Goal: Task Accomplishment & Management: Use online tool/utility

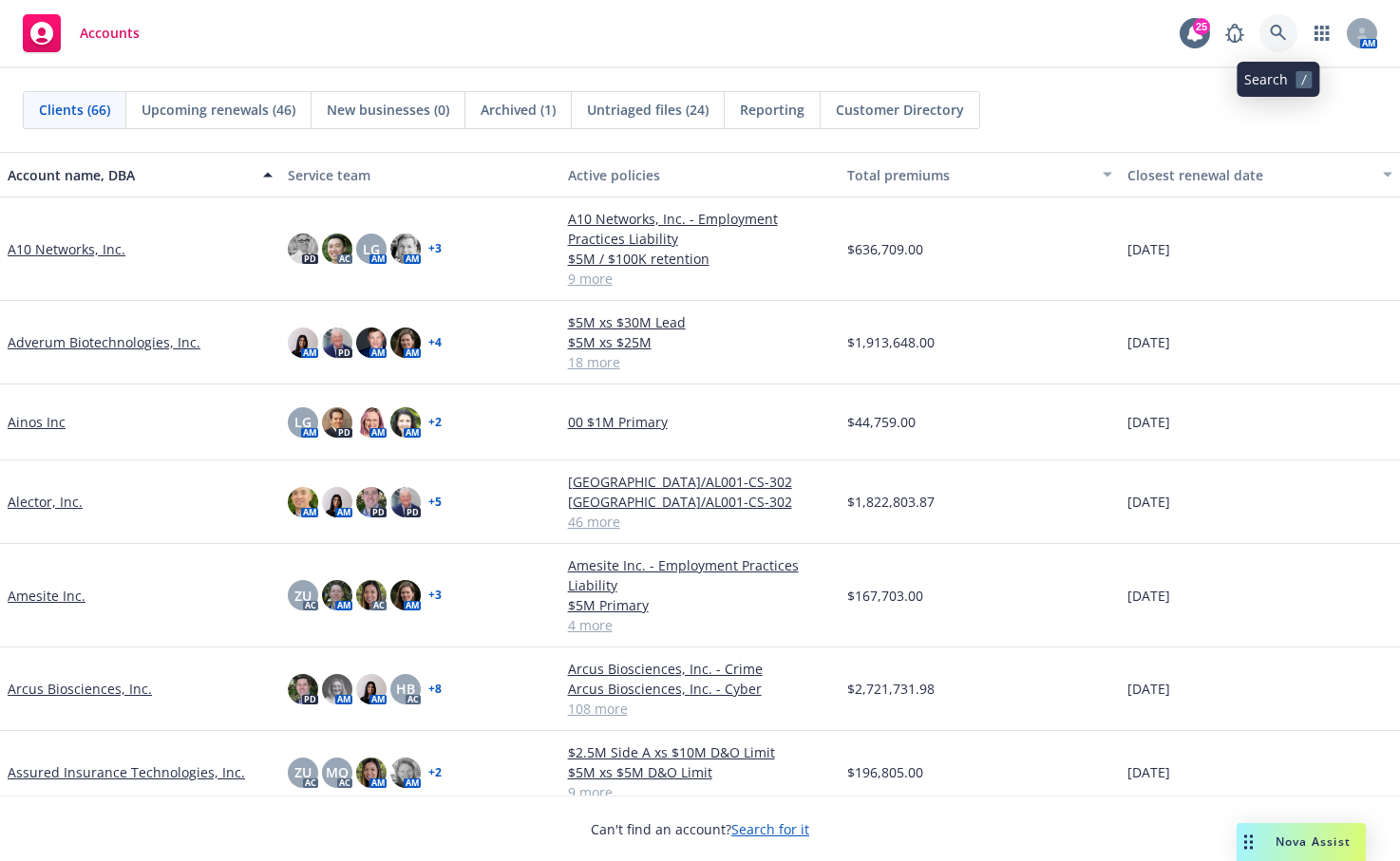
click at [1273, 26] on icon at bounding box center [1278, 33] width 17 height 17
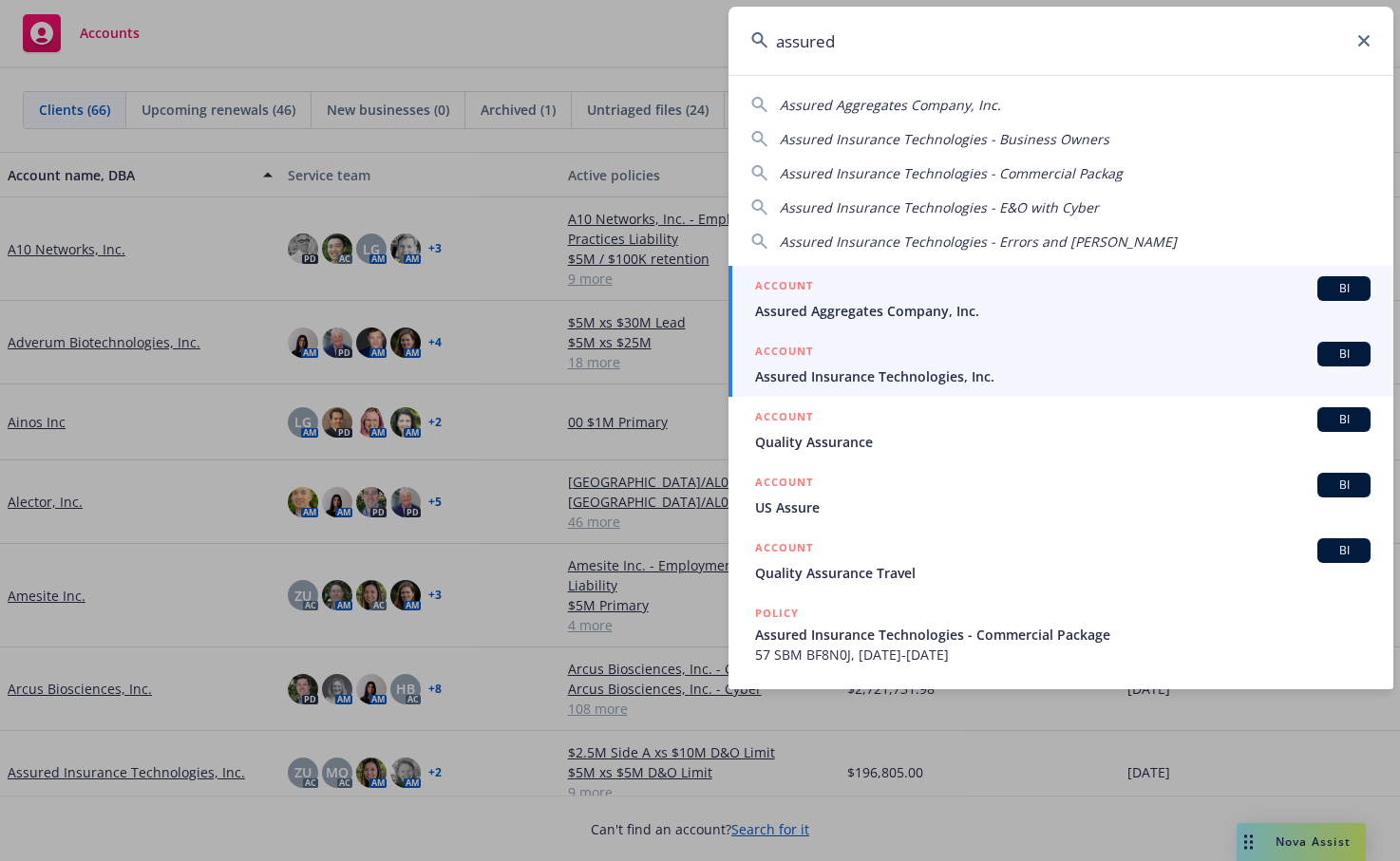
type input "assured"
click at [859, 368] on span "Assured Insurance Technologies, Inc." at bounding box center [1062, 376] width 615 height 20
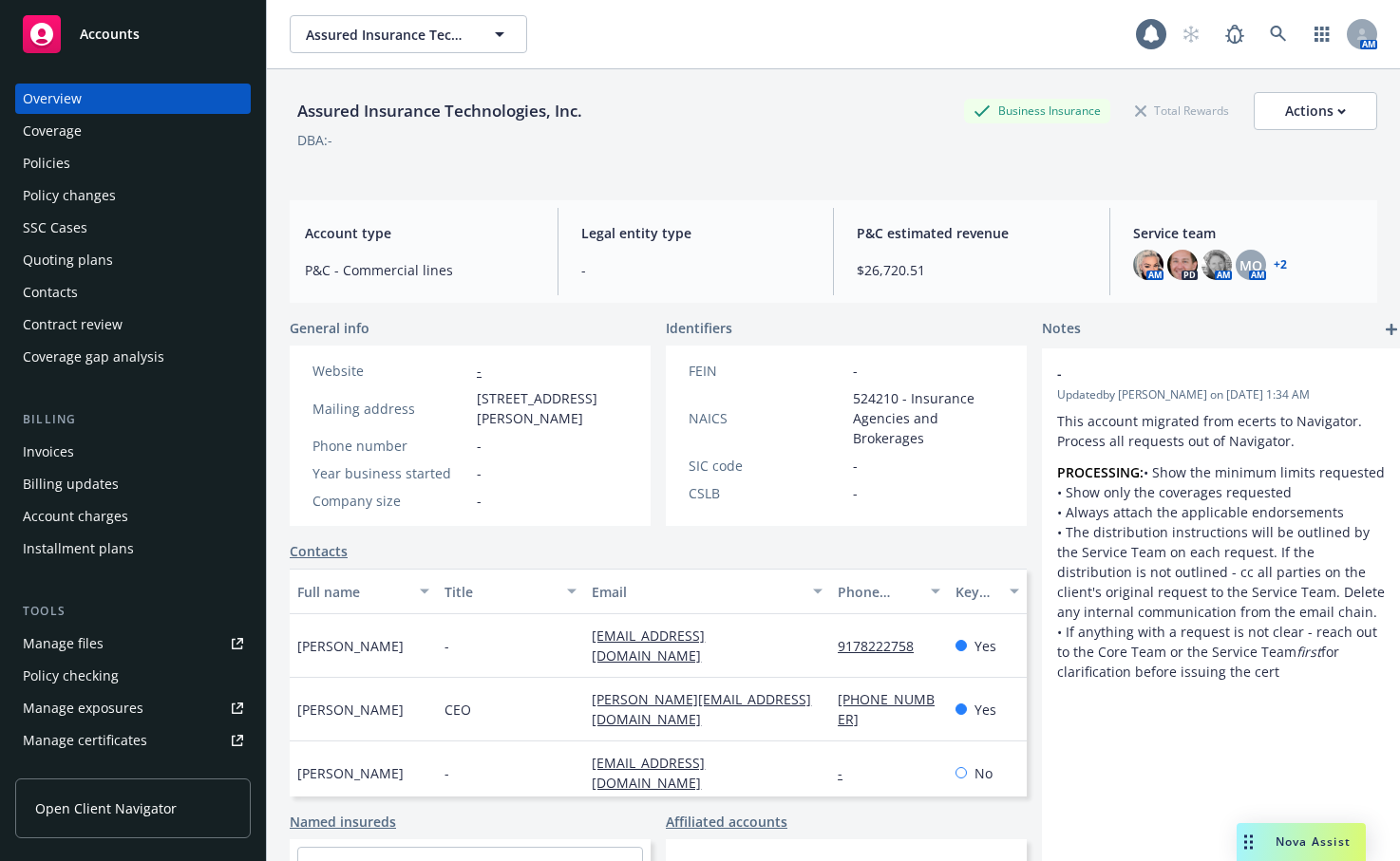
click at [68, 156] on div "Policies" at bounding box center [46, 163] width 47 height 31
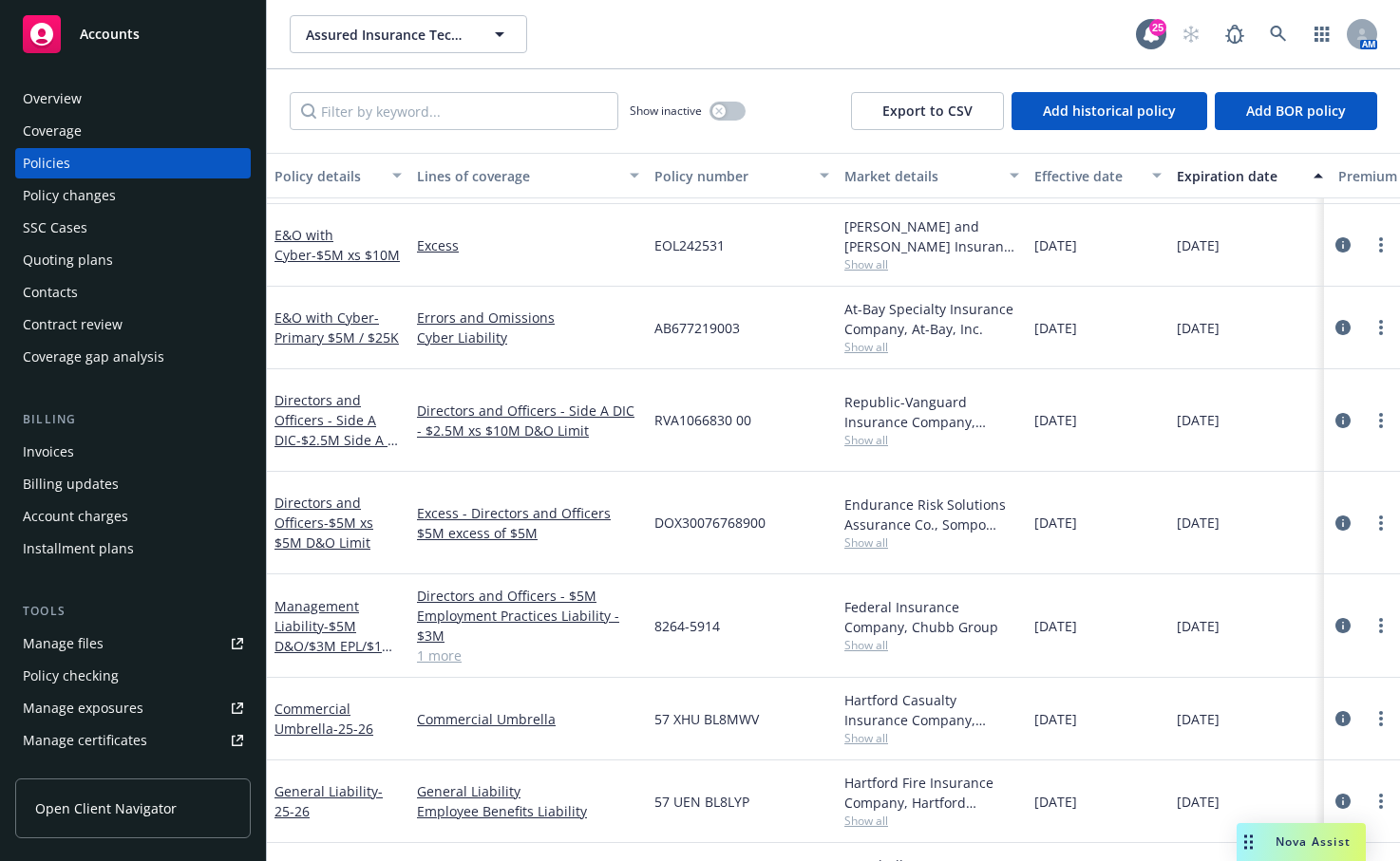
scroll to position [475, 0]
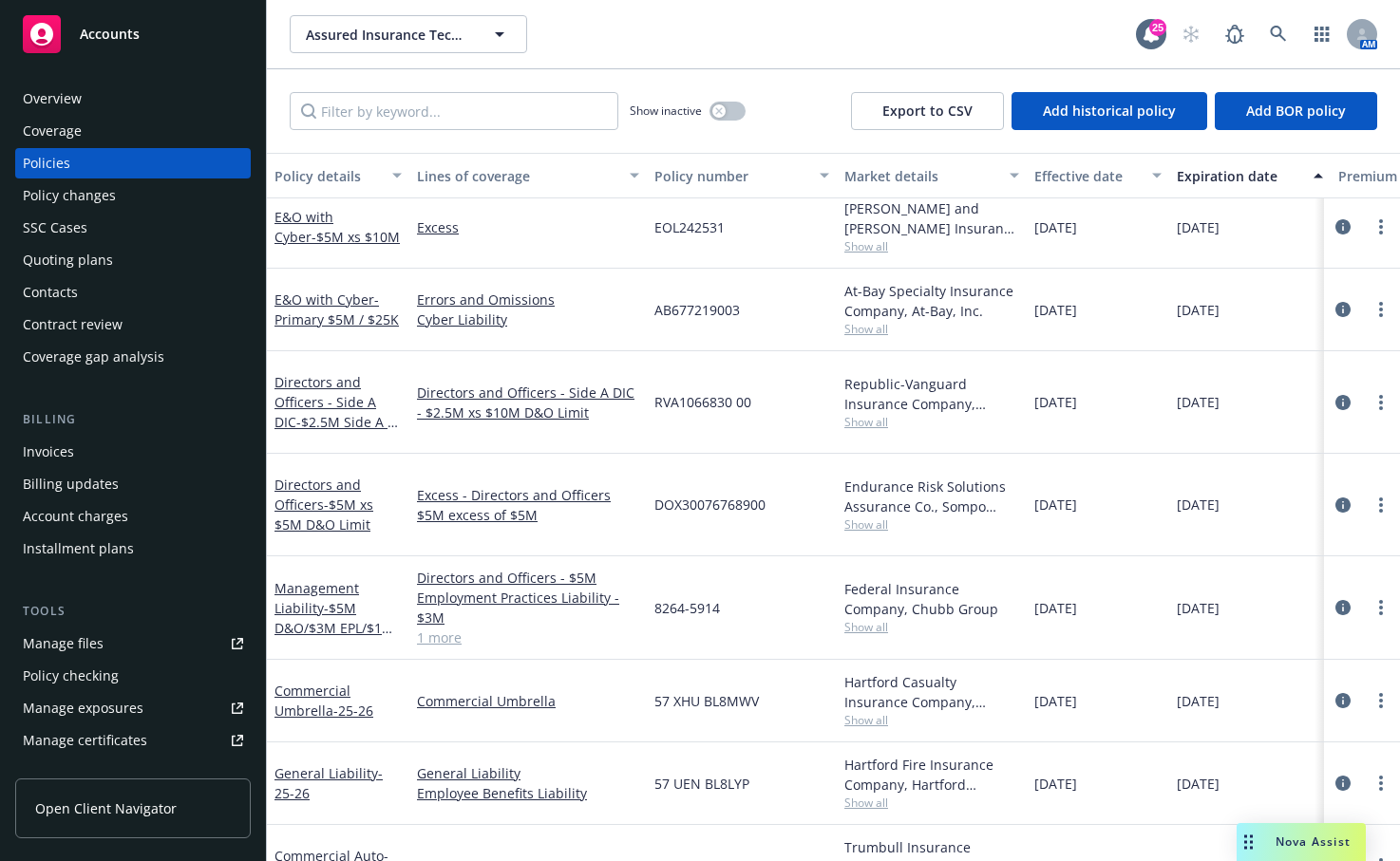
click at [315, 400] on link "Directors and Officers - Side A DIC - $2.5M Side A xs $10M D&O Limit" at bounding box center [338, 412] width 126 height 78
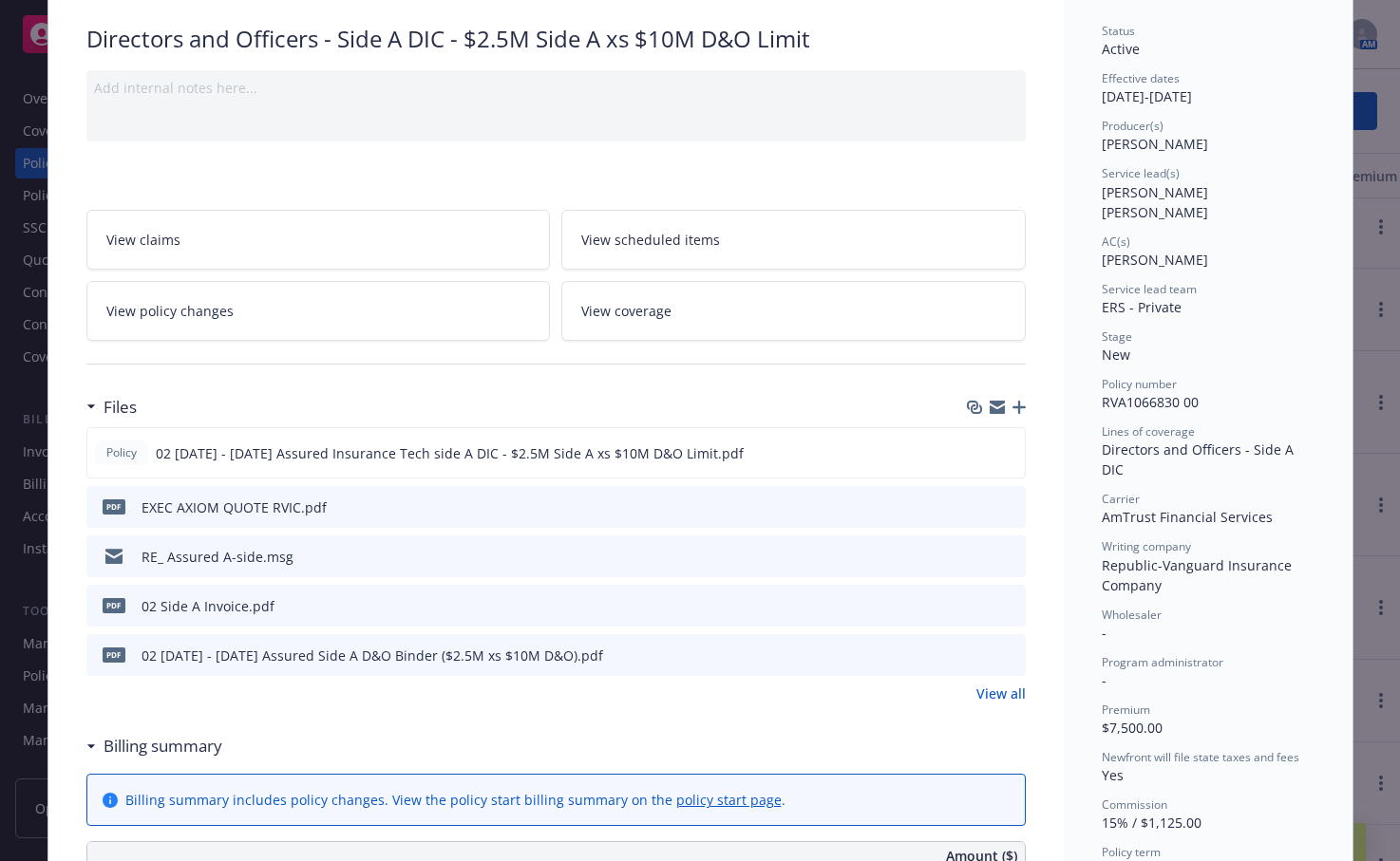
scroll to position [190, 0]
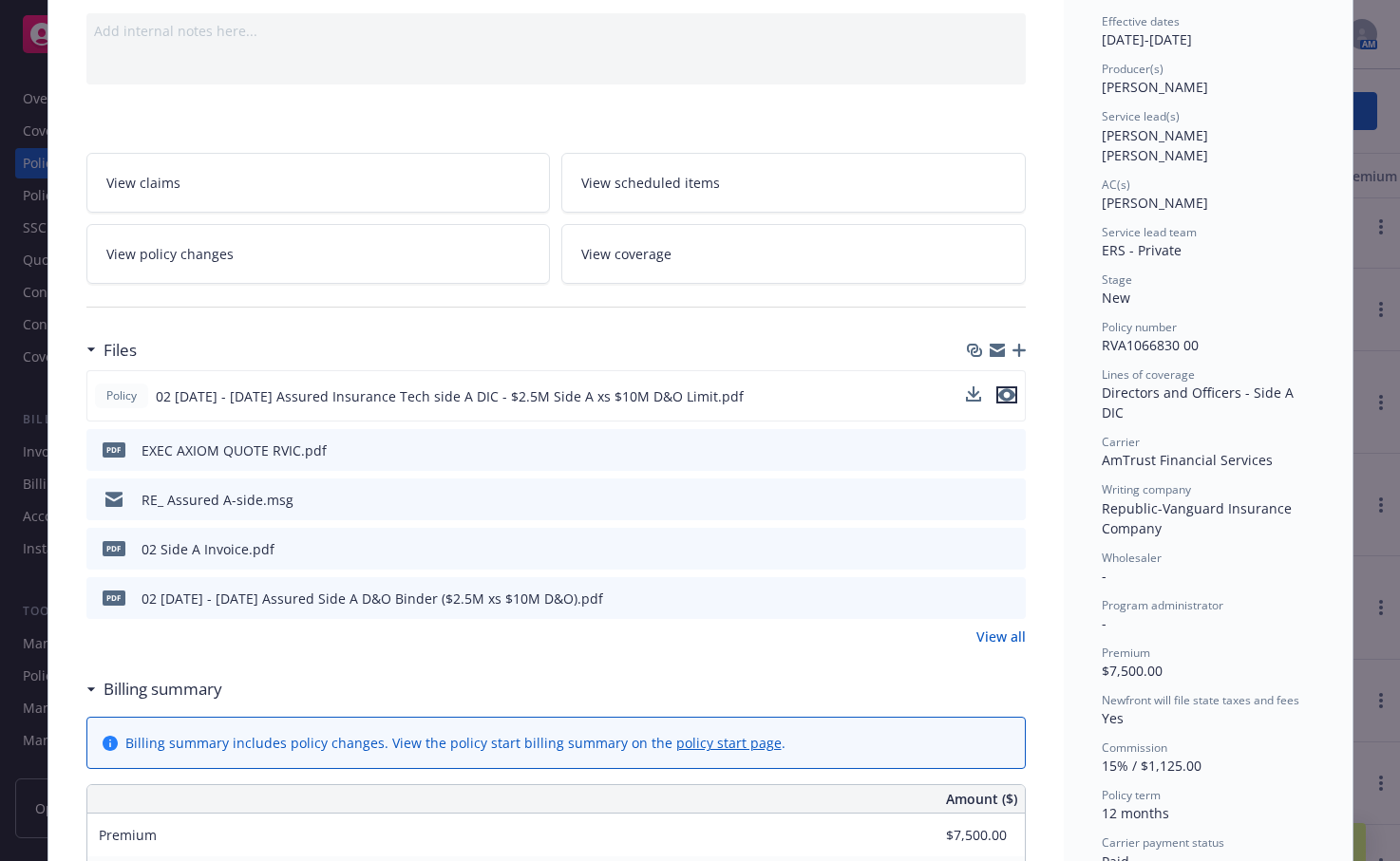
click at [1000, 390] on icon "preview file" at bounding box center [1006, 394] width 17 height 13
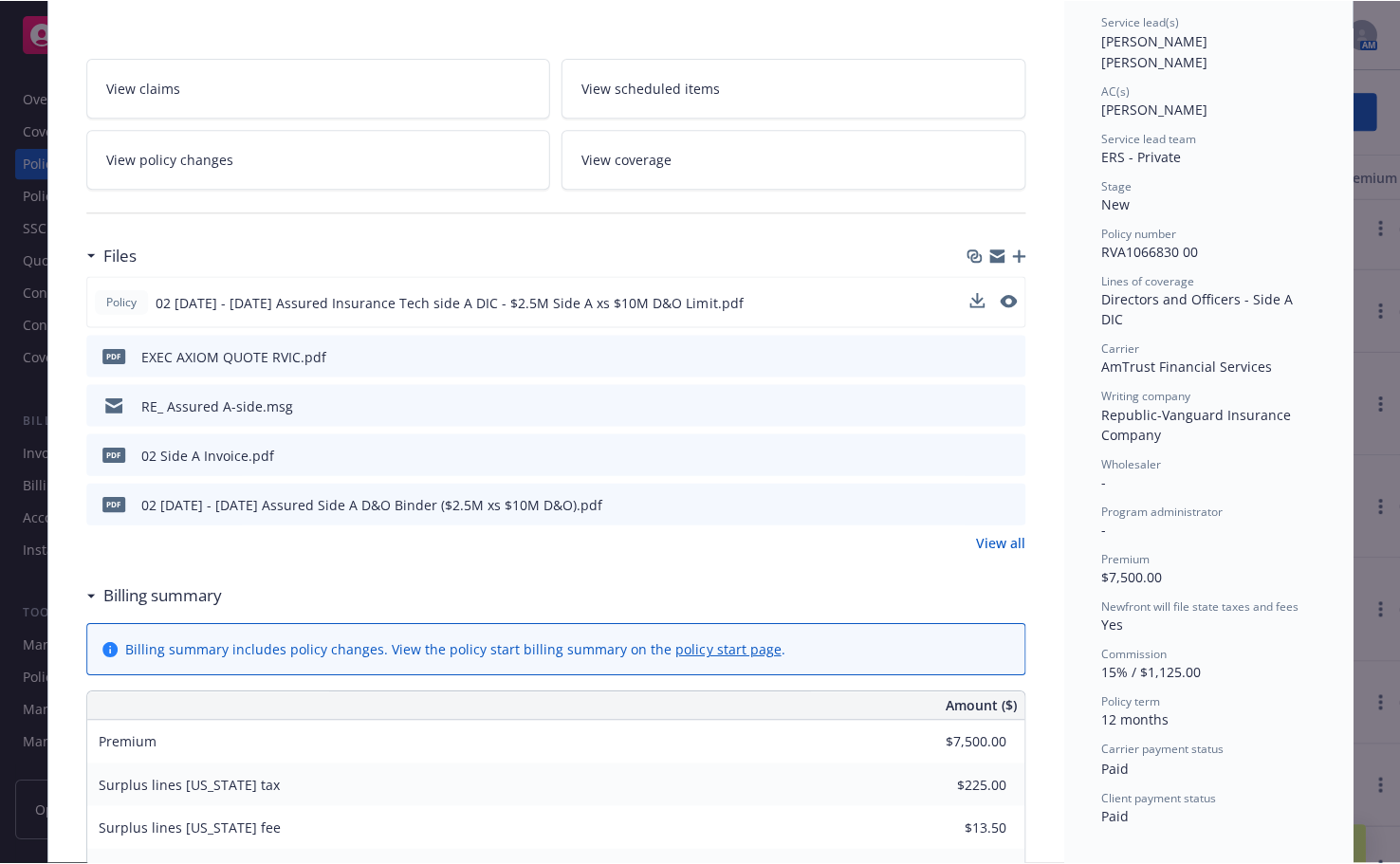
scroll to position [0, 0]
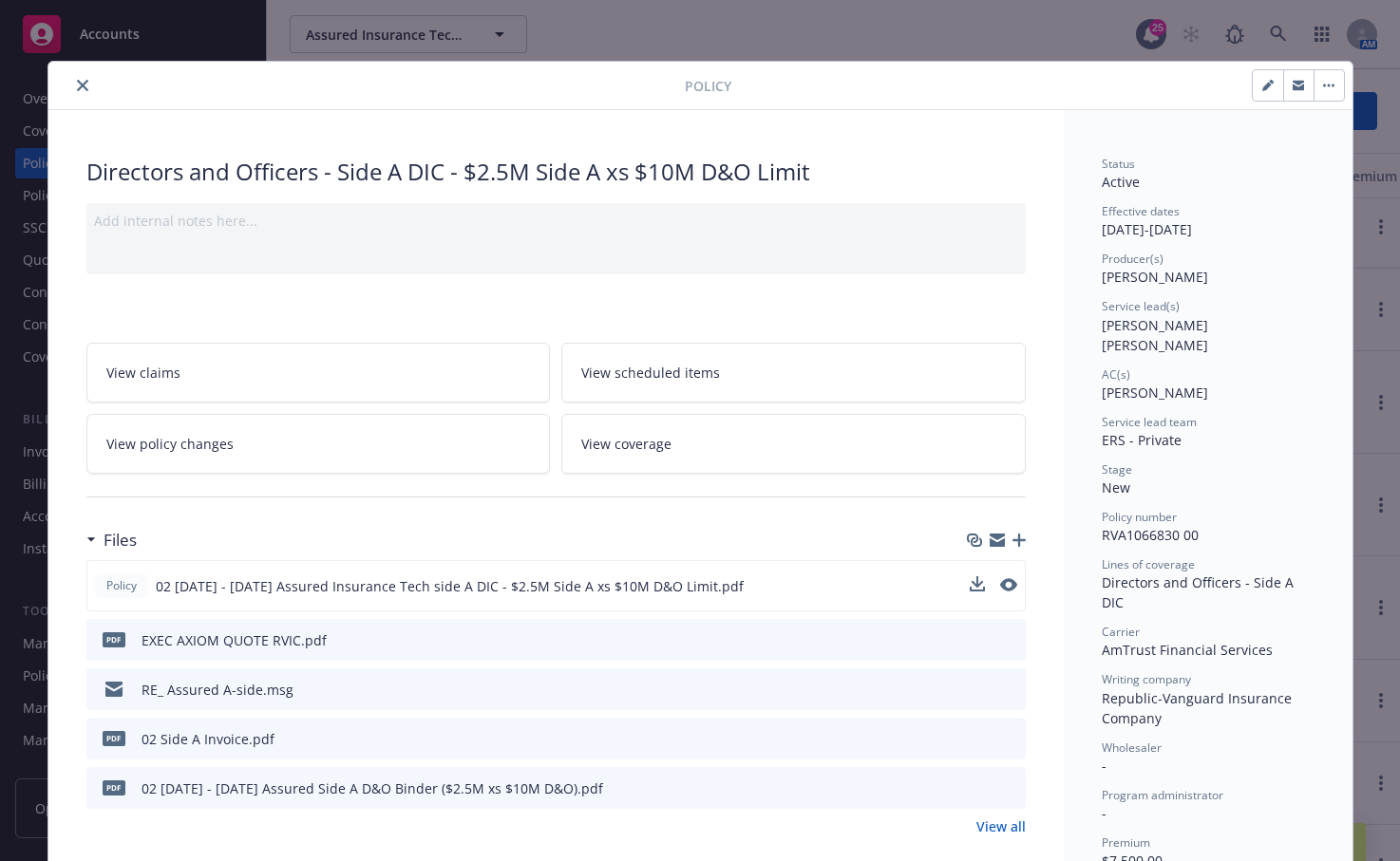
click at [77, 87] on icon "close" at bounding box center [83, 86] width 12 height 12
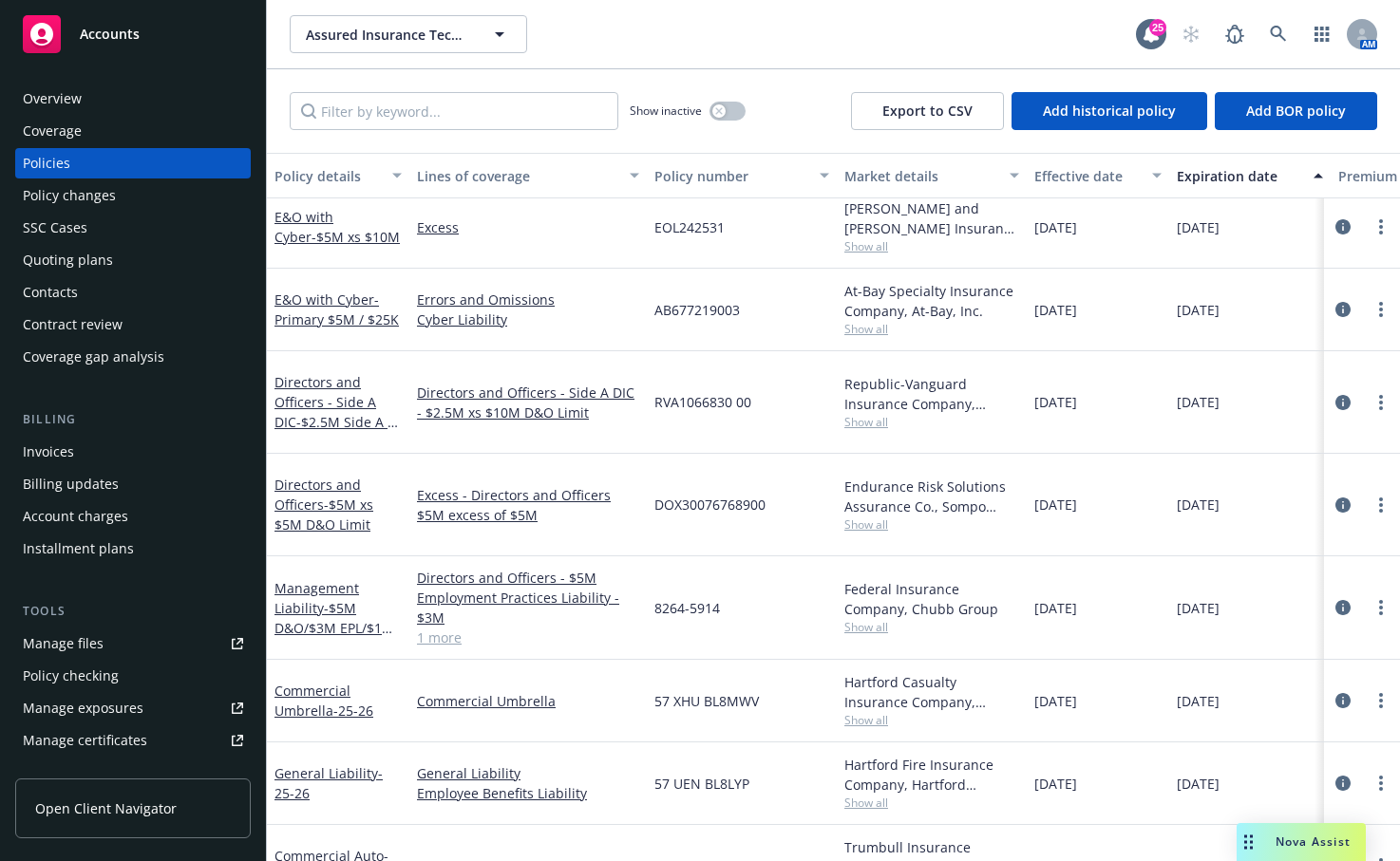
click at [559, 38] on div "Assured Insurance Technologies, Inc. Assured Insurance Technologies, Inc." at bounding box center [712, 34] width 846 height 38
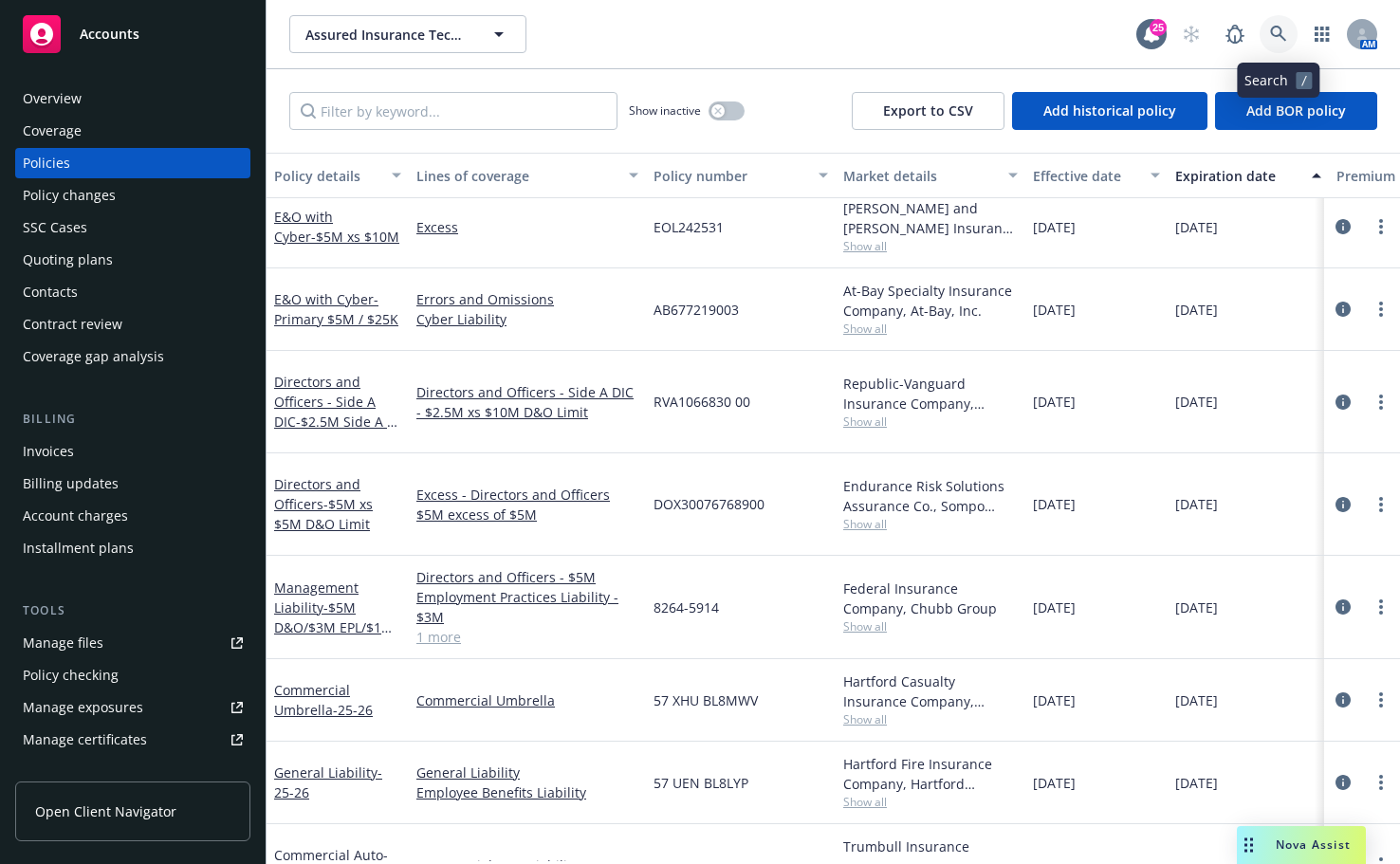
click at [1270, 24] on link at bounding box center [1278, 34] width 37 height 37
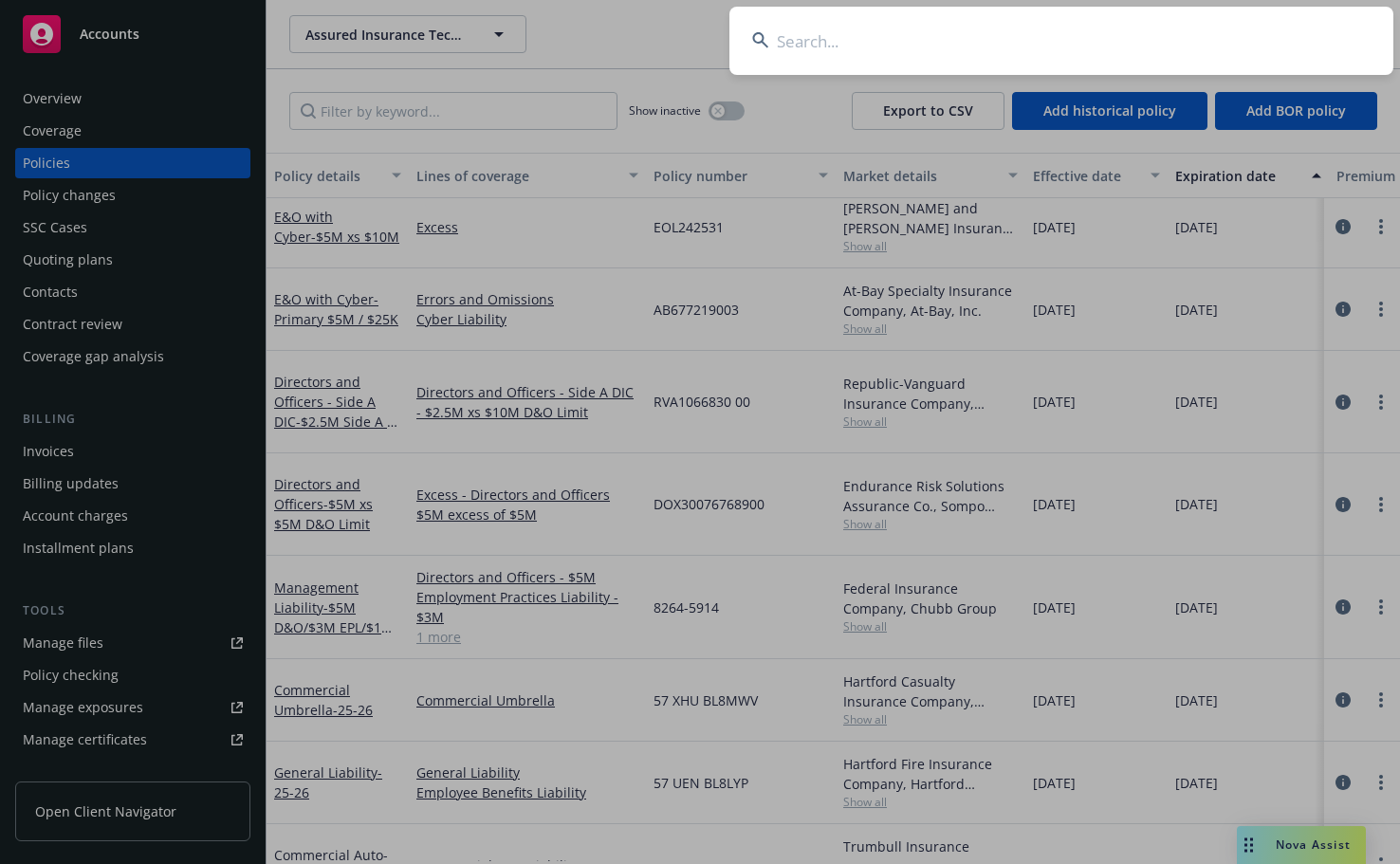
type input "s"
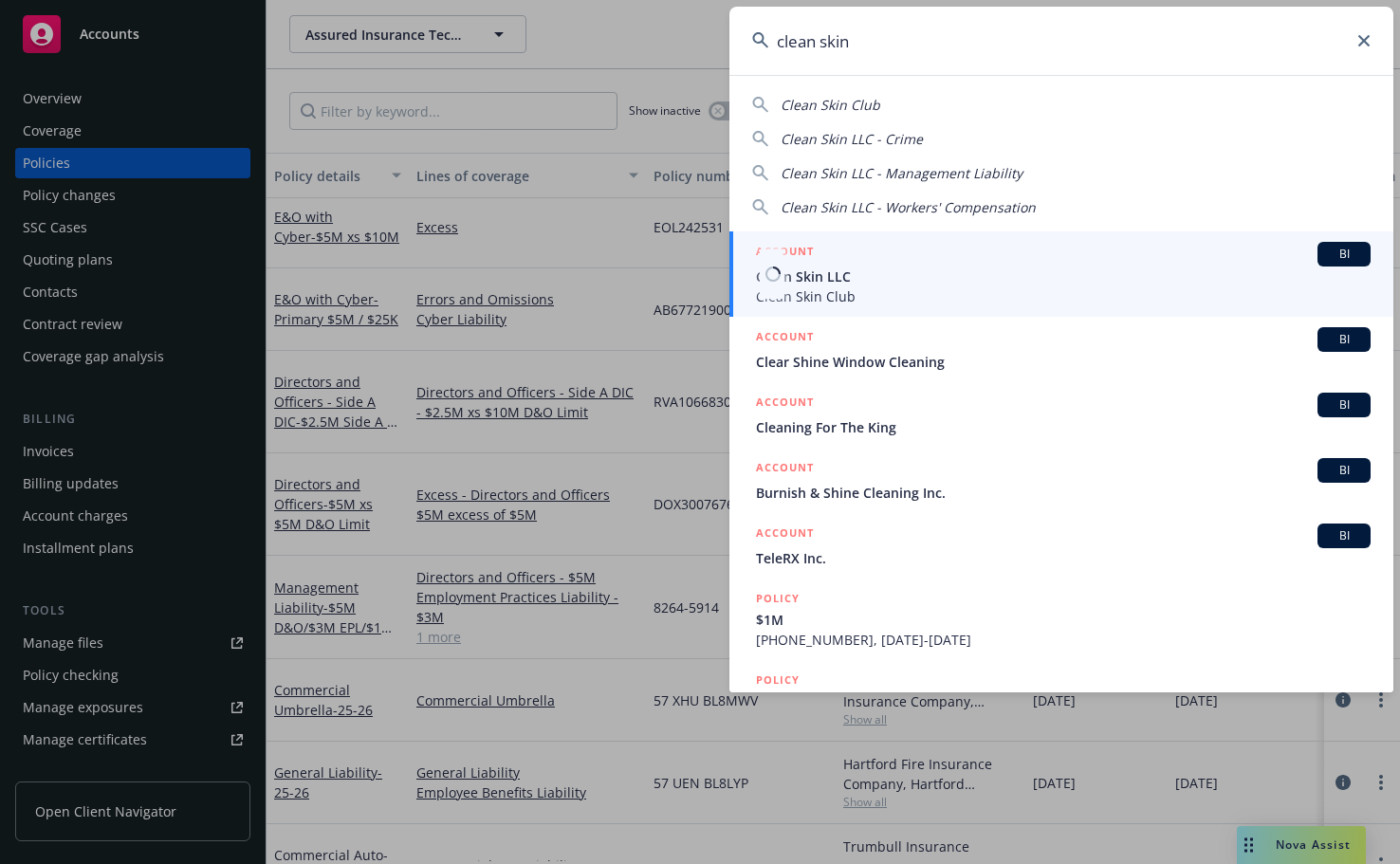
type input "clean skin"
click at [786, 304] on span "Clean Skin Club" at bounding box center [1063, 296] width 614 height 20
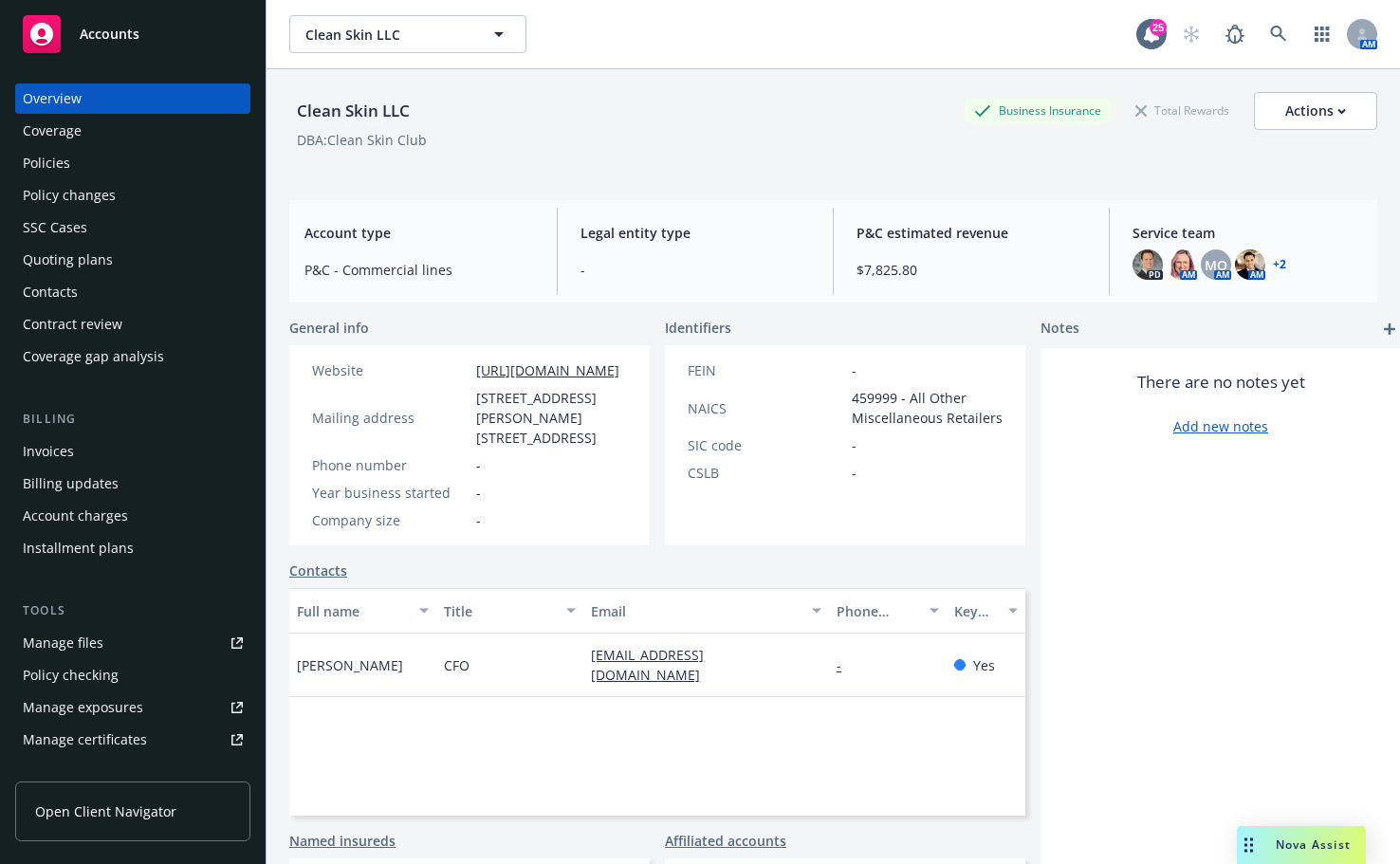
click at [79, 265] on div "Quoting plans" at bounding box center [67, 259] width 90 height 31
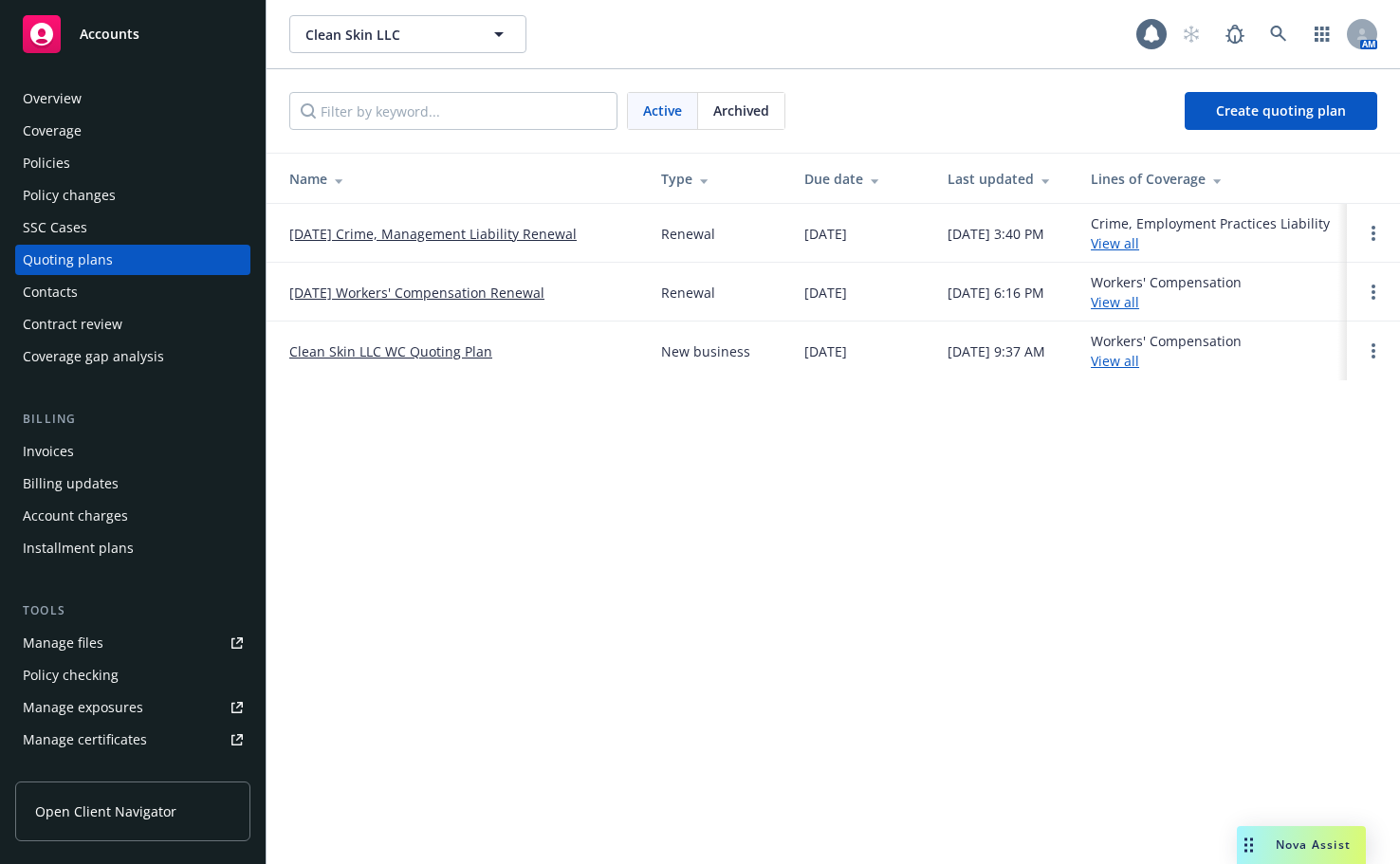
click at [435, 237] on link "[DATE] Crime, Management Liability Renewal" at bounding box center [432, 234] width 287 height 20
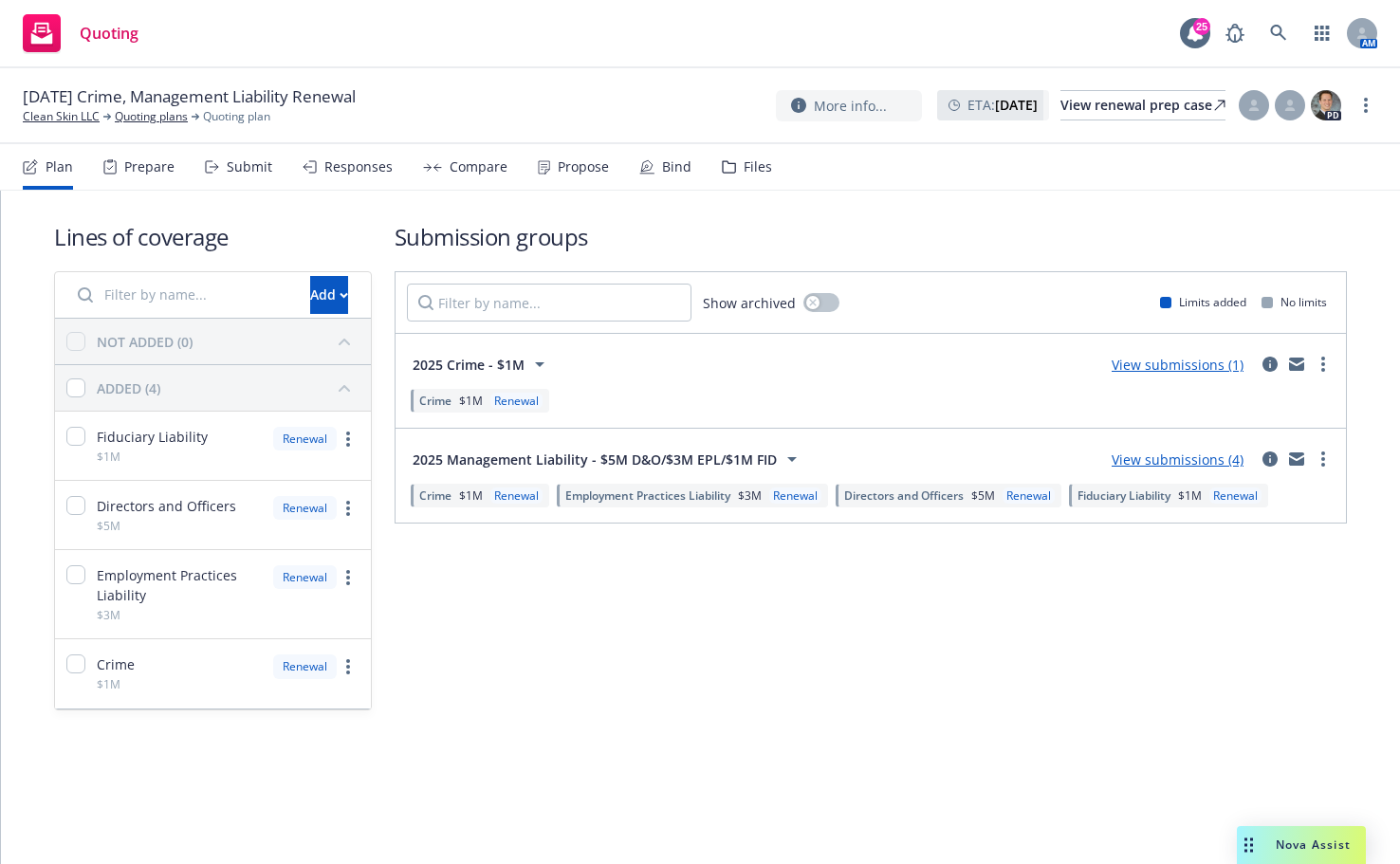
click at [1162, 365] on link "View submissions (1)" at bounding box center [1177, 365] width 132 height 18
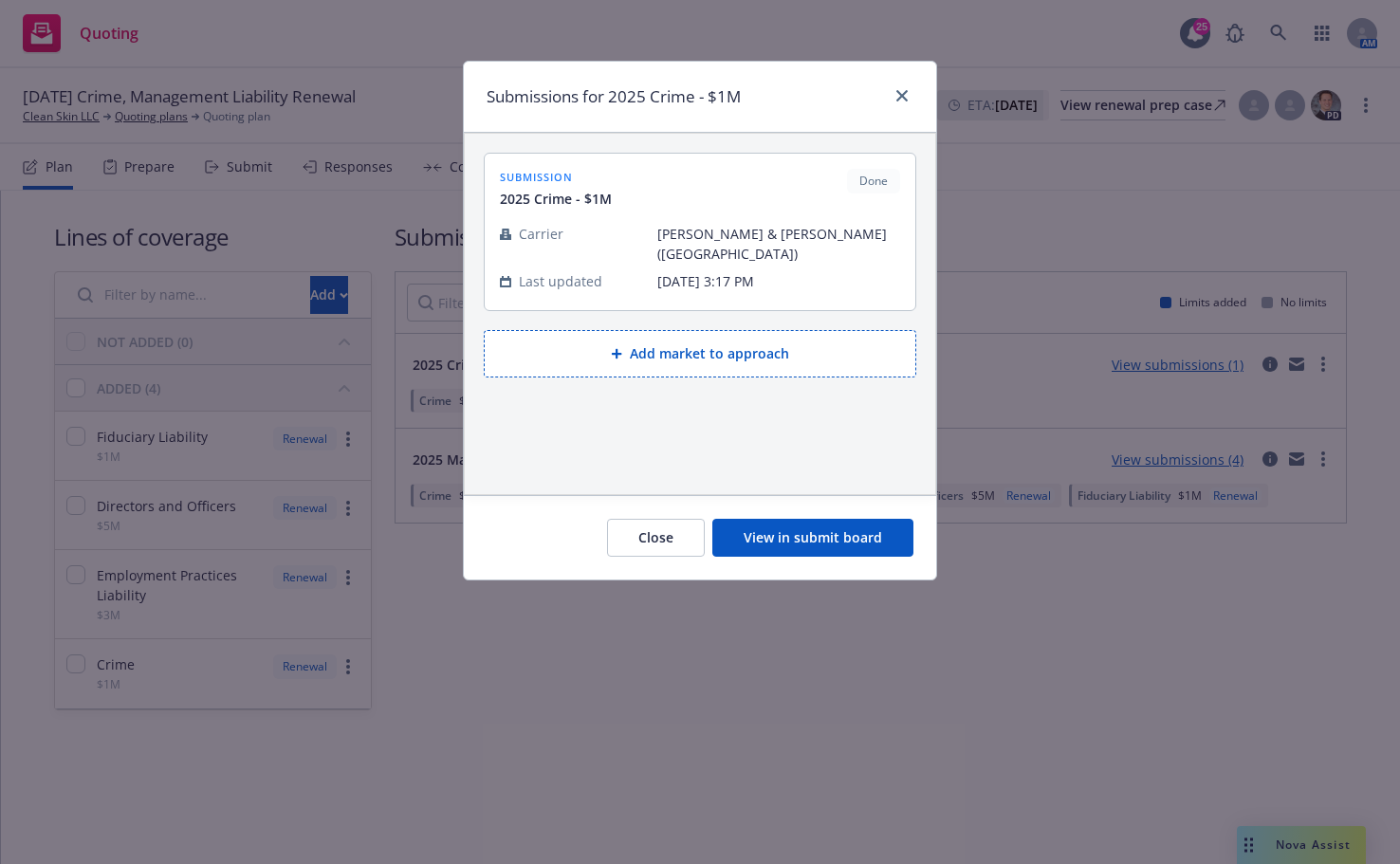
click at [875, 539] on button "View in submit board" at bounding box center [812, 538] width 201 height 37
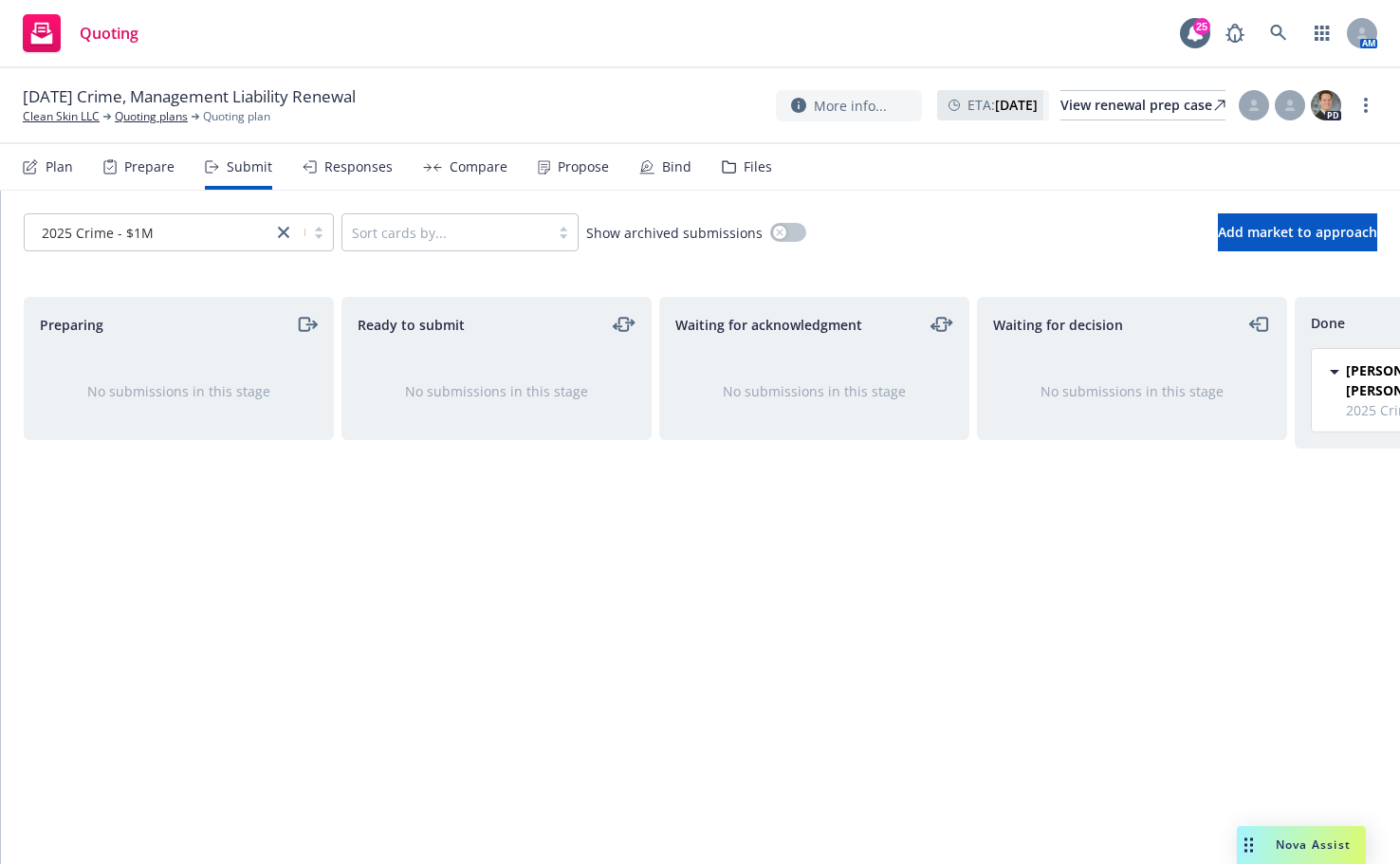
click at [1360, 386] on span "[PERSON_NAME] & [PERSON_NAME] ([GEOGRAPHIC_DATA])" at bounding box center [1421, 381] width 151 height 39
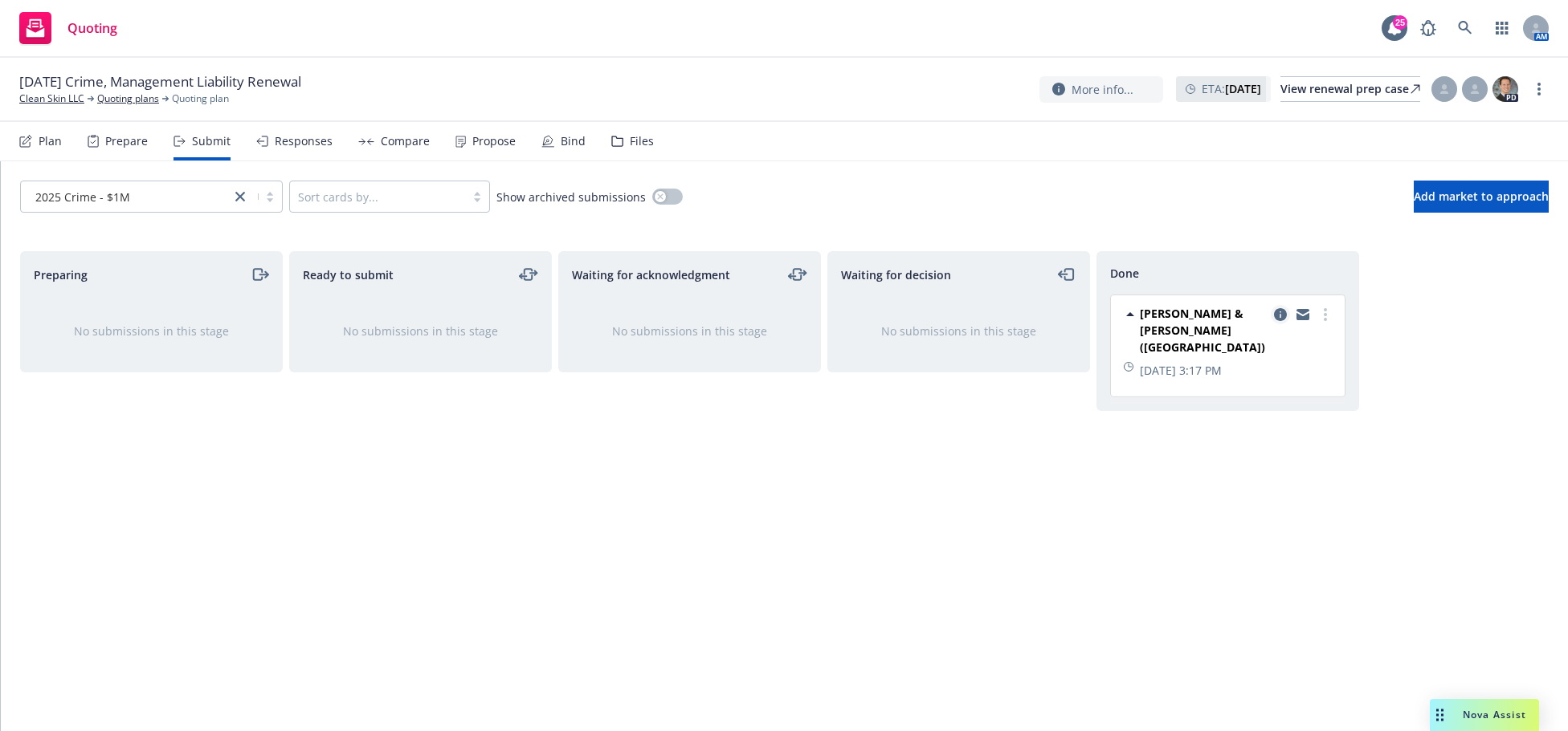
click at [1185, 316] on icon "copy logging email" at bounding box center [1280, 314] width 13 height 13
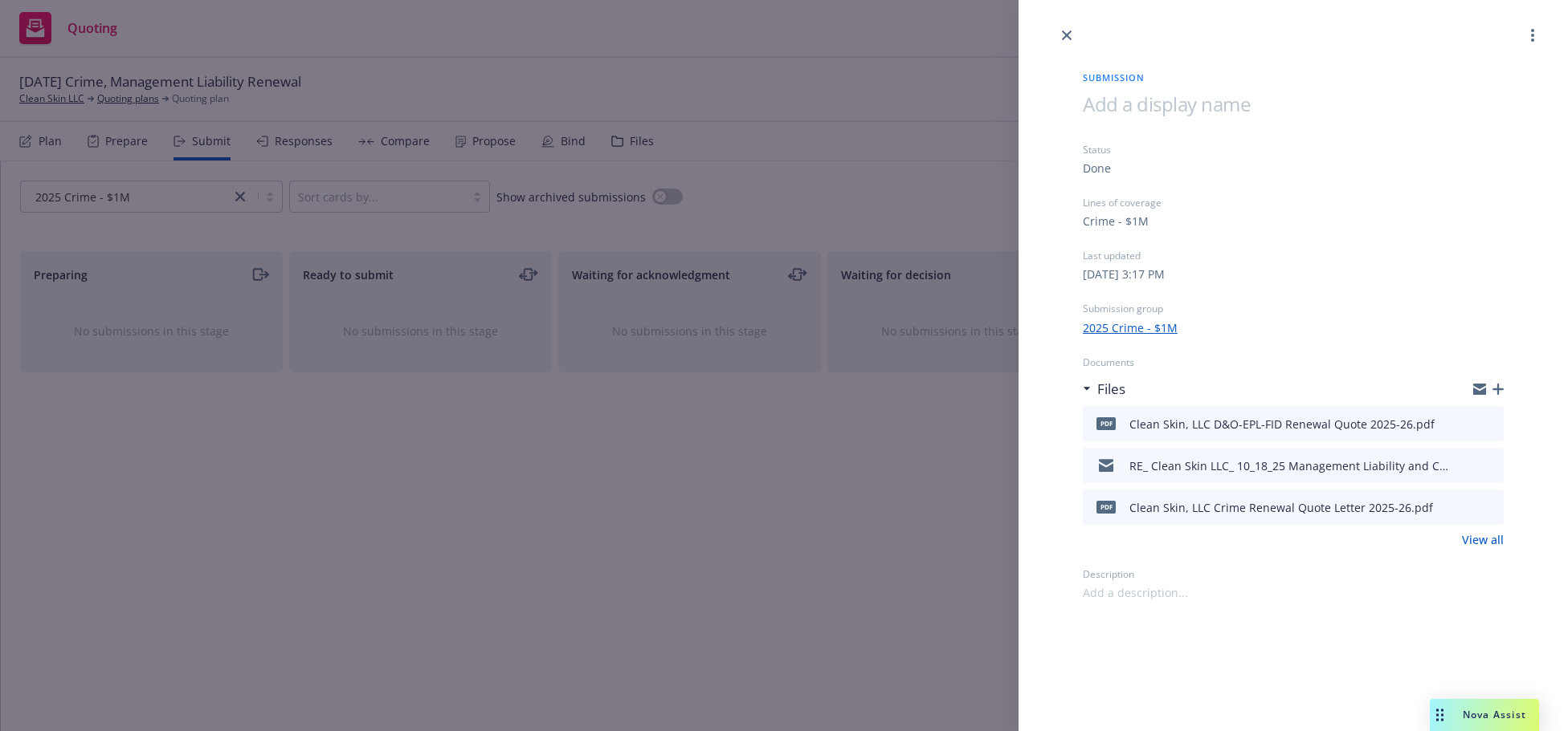
click at [1185, 391] on icon "button" at bounding box center [1497, 389] width 11 height 11
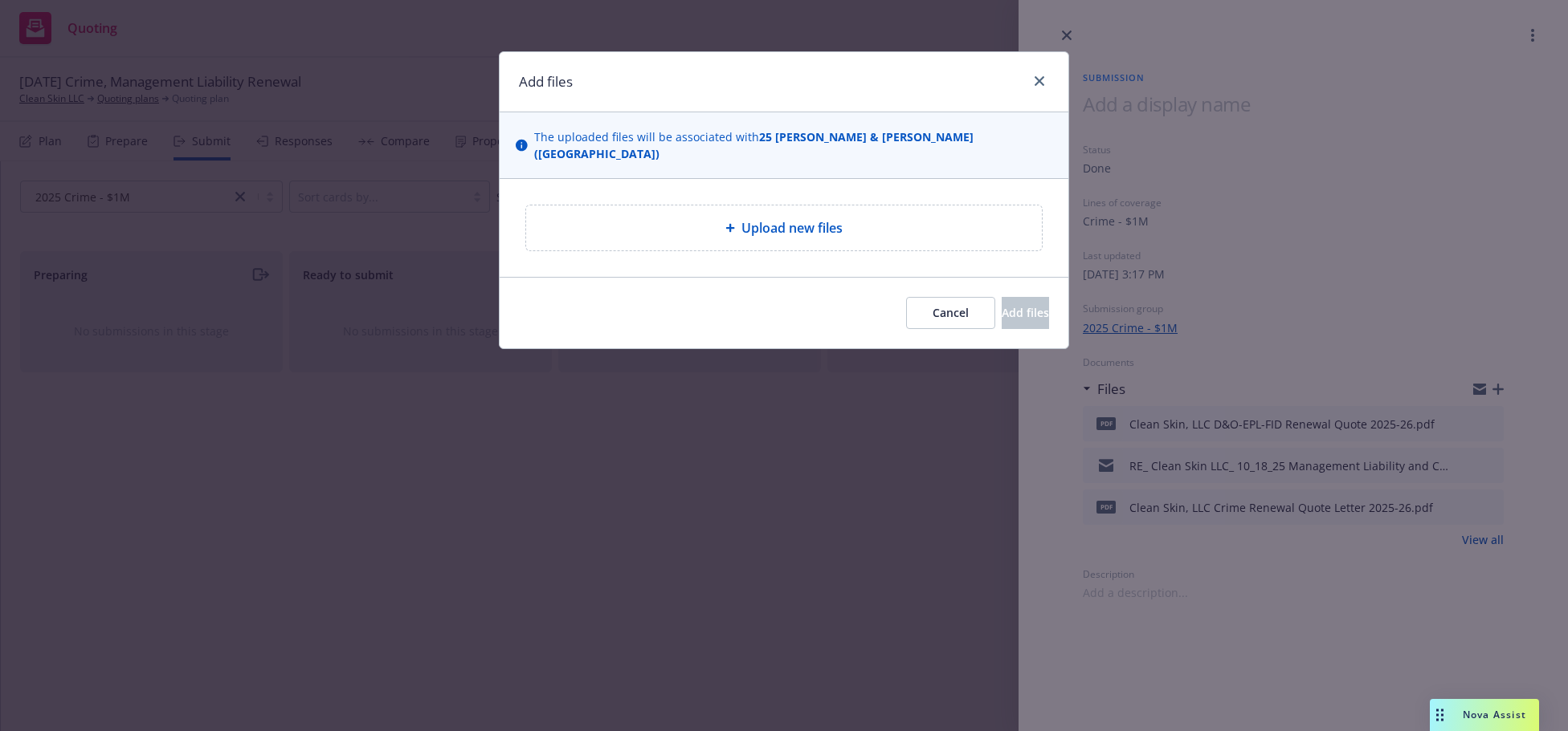
click at [1185, 215] on div "Add files The uploaded files will be associated with 25 Crum & Forster (Fairfax…" at bounding box center [784, 366] width 1568 height 731
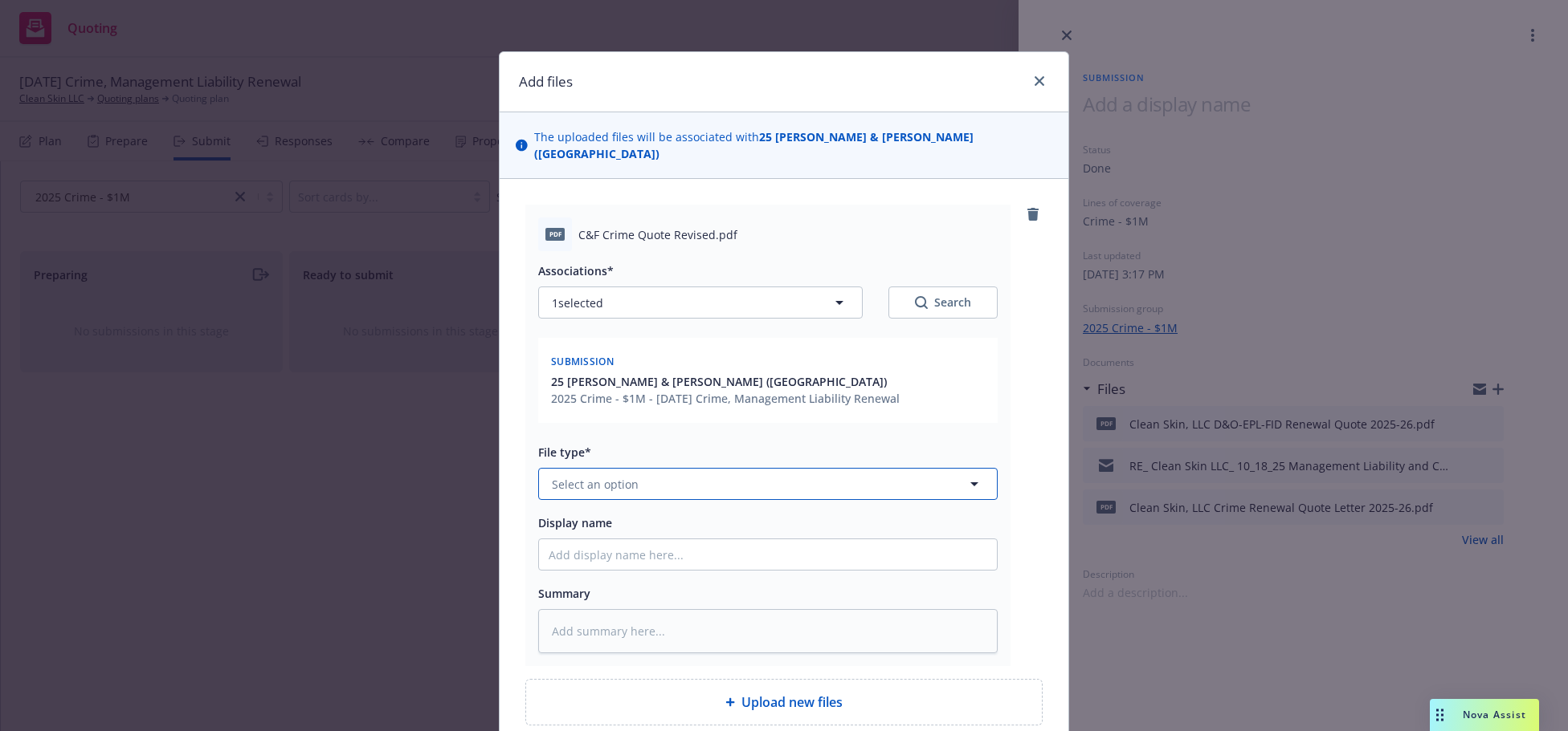
click at [784, 468] on button "Select an option" at bounding box center [767, 484] width 459 height 32
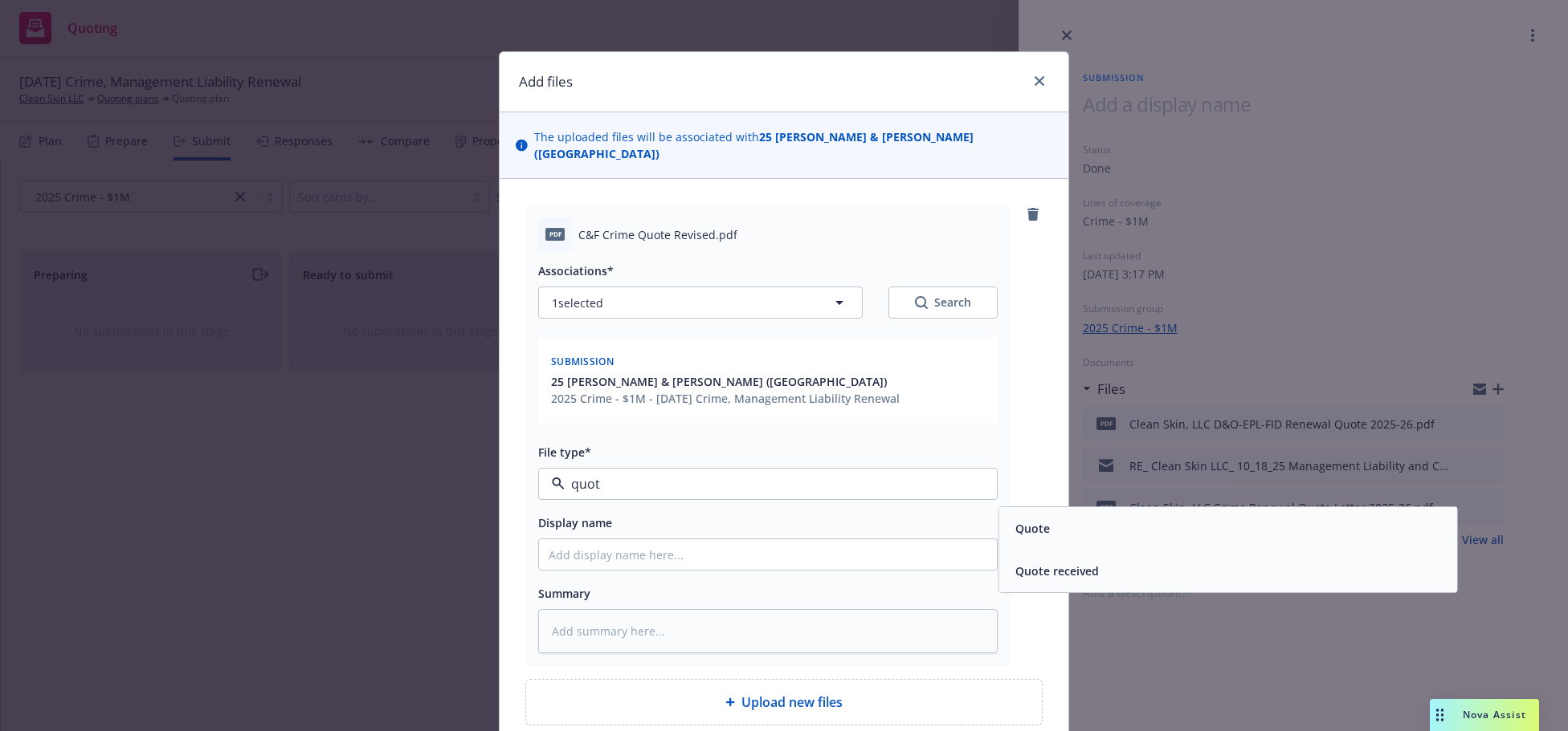
type input "quote"
click at [1044, 517] on div "Quote" at bounding box center [1030, 528] width 44 height 23
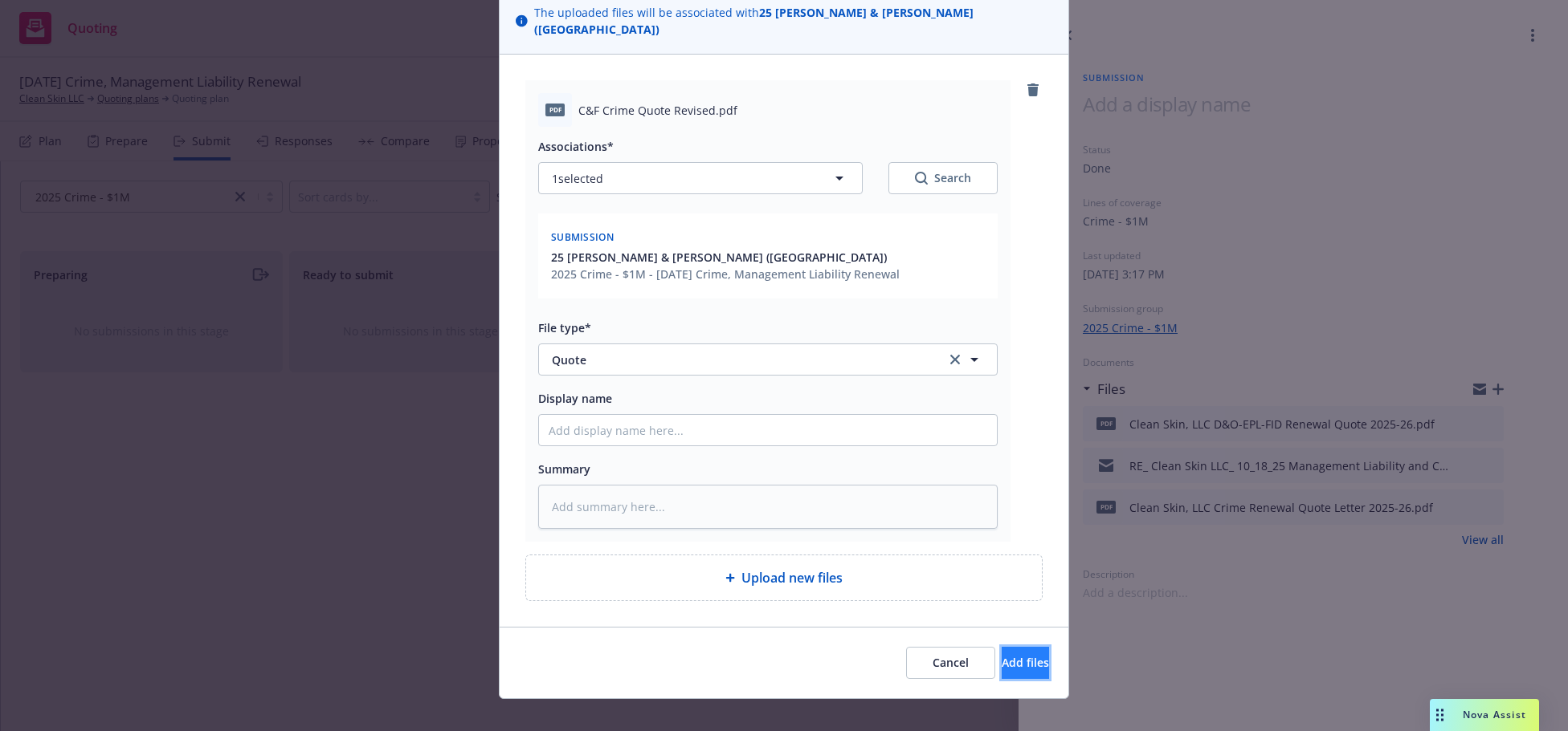
click at [1002, 655] on span "Add files" at bounding box center [1025, 663] width 48 height 15
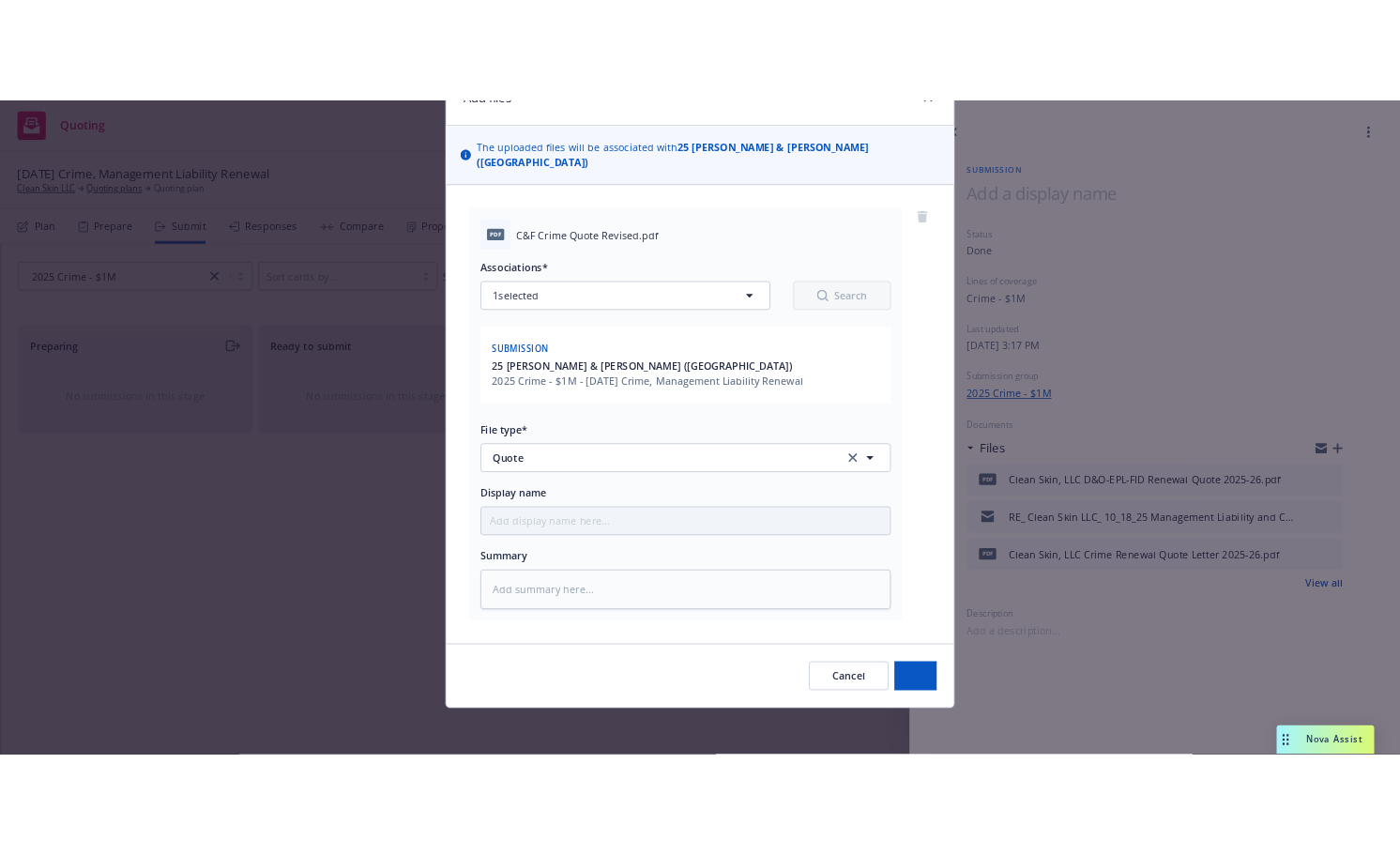
scroll to position [77, 0]
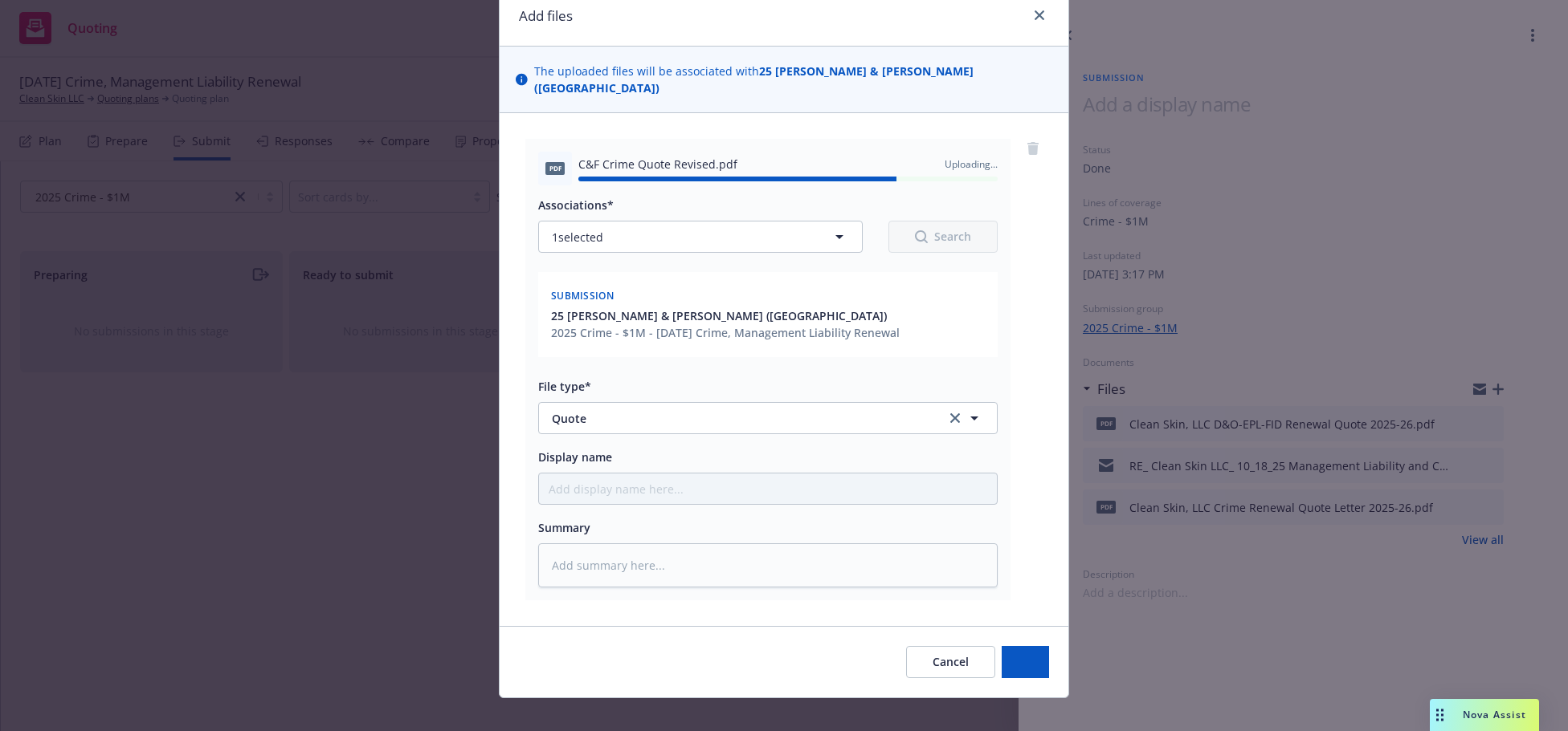
type textarea "x"
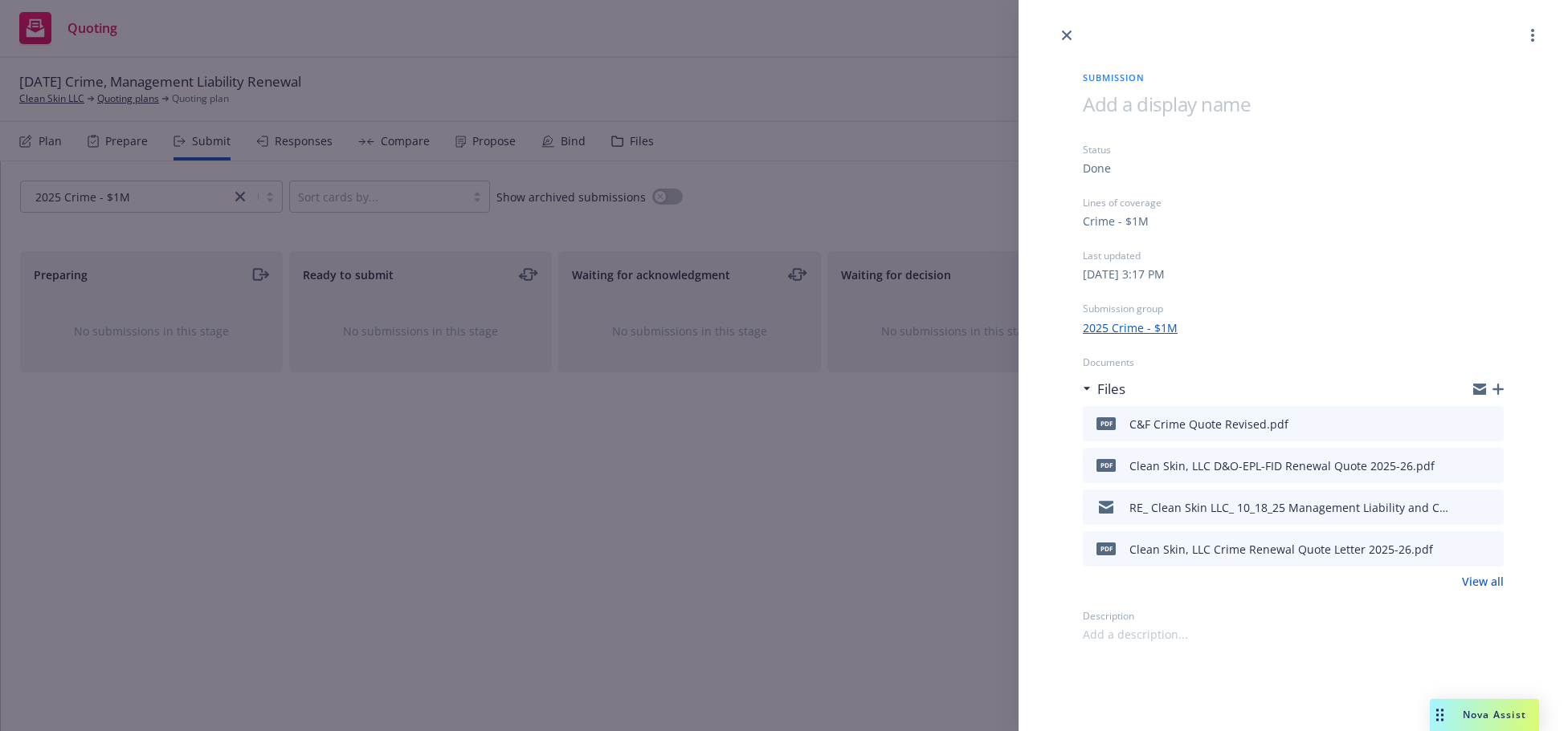
click at [1185, 579] on link "View all" at bounding box center [1483, 582] width 42 height 17
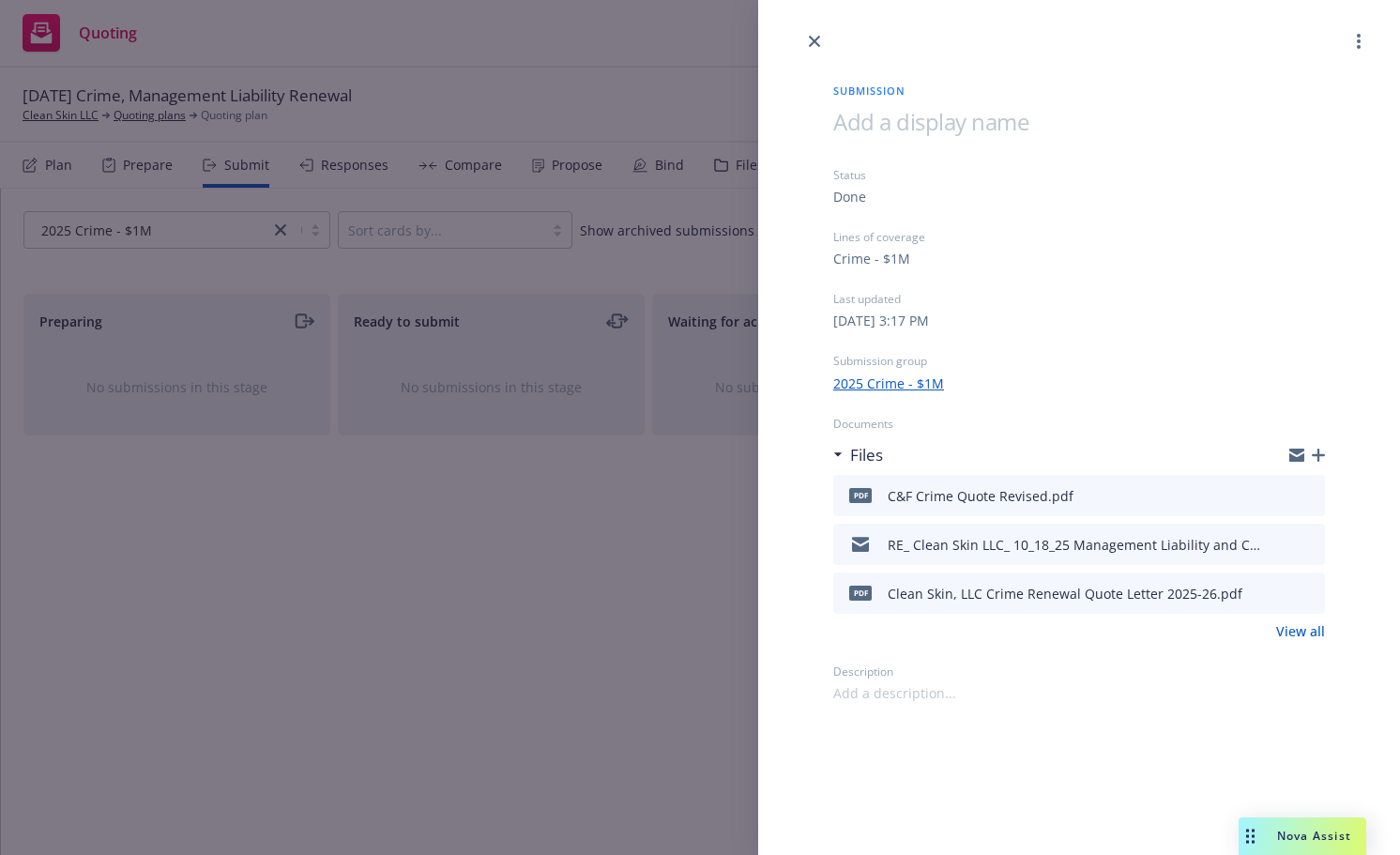
click at [230, 794] on div "Submission Status Done Lines of coverage Crime - $1M Last updated Tuesday, Octo…" at bounding box center [700, 428] width 1400 height 855
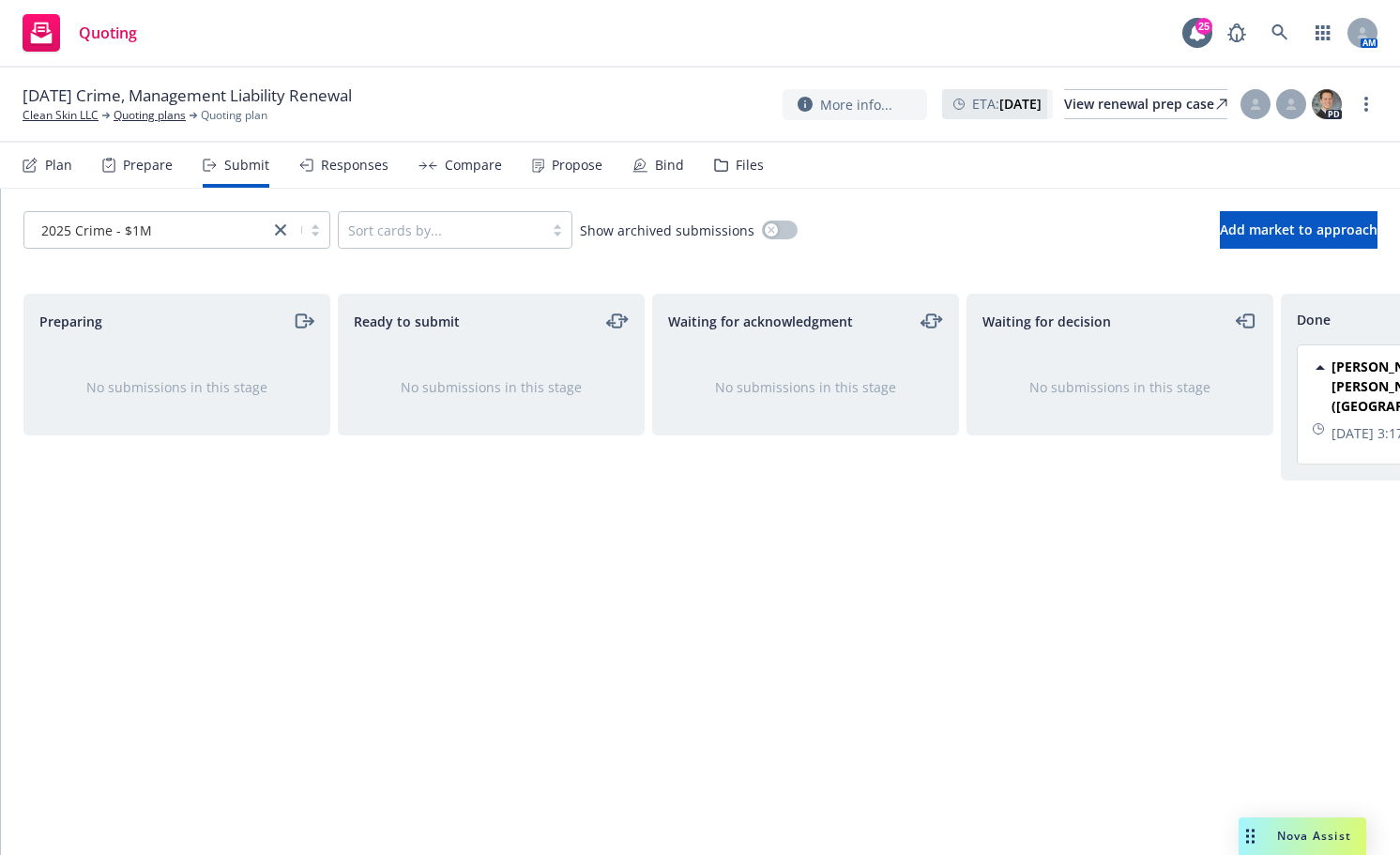
drag, startPoint x: 516, startPoint y: 670, endPoint x: 541, endPoint y: 647, distance: 34.0
click at [516, 670] on div "Ready to submit No submissions in this stage" at bounding box center [491, 554] width 307 height 522
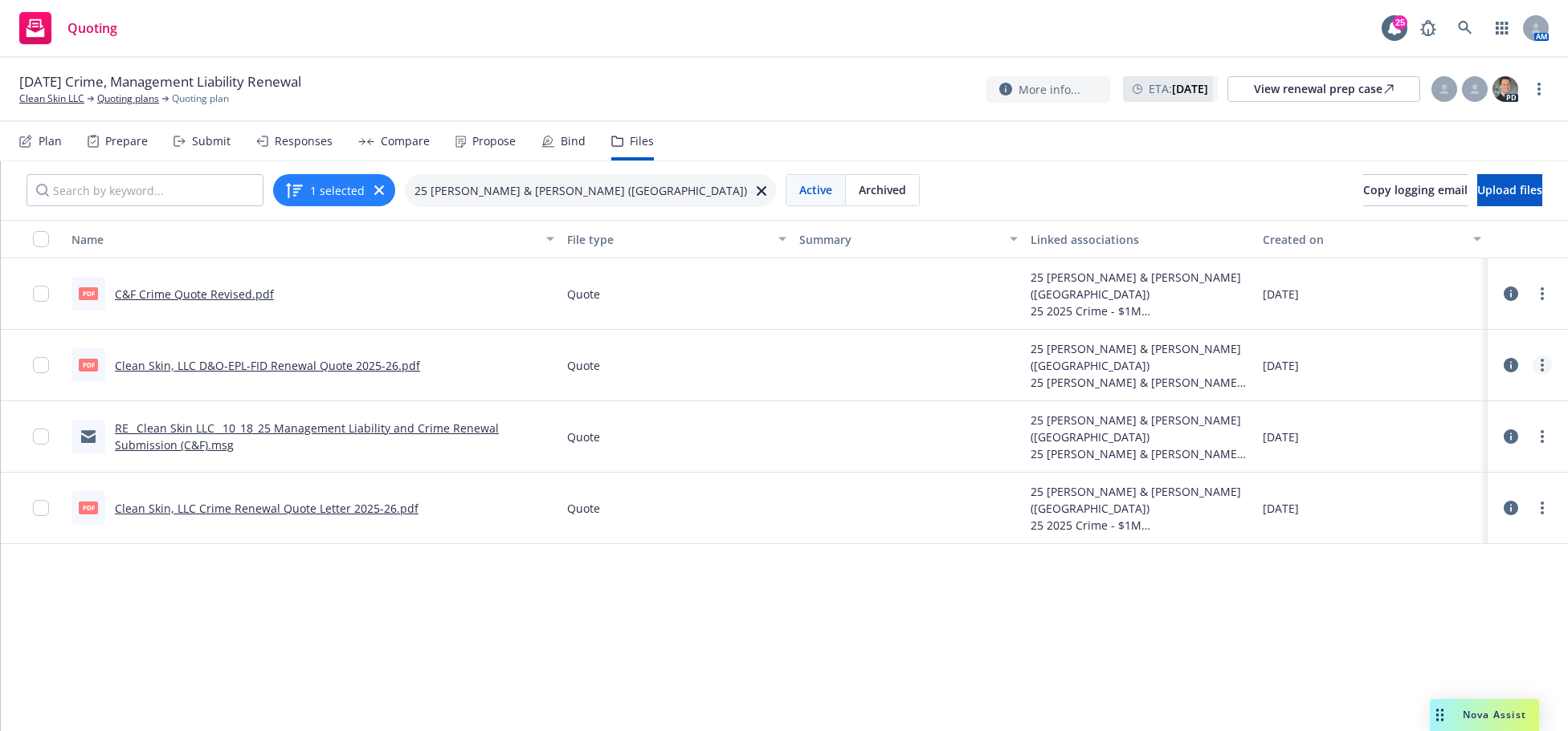
click at [1540, 369] on circle "more" at bounding box center [1542, 371] width 3 height 3
click at [1414, 394] on link "Archive" at bounding box center [1459, 398] width 159 height 32
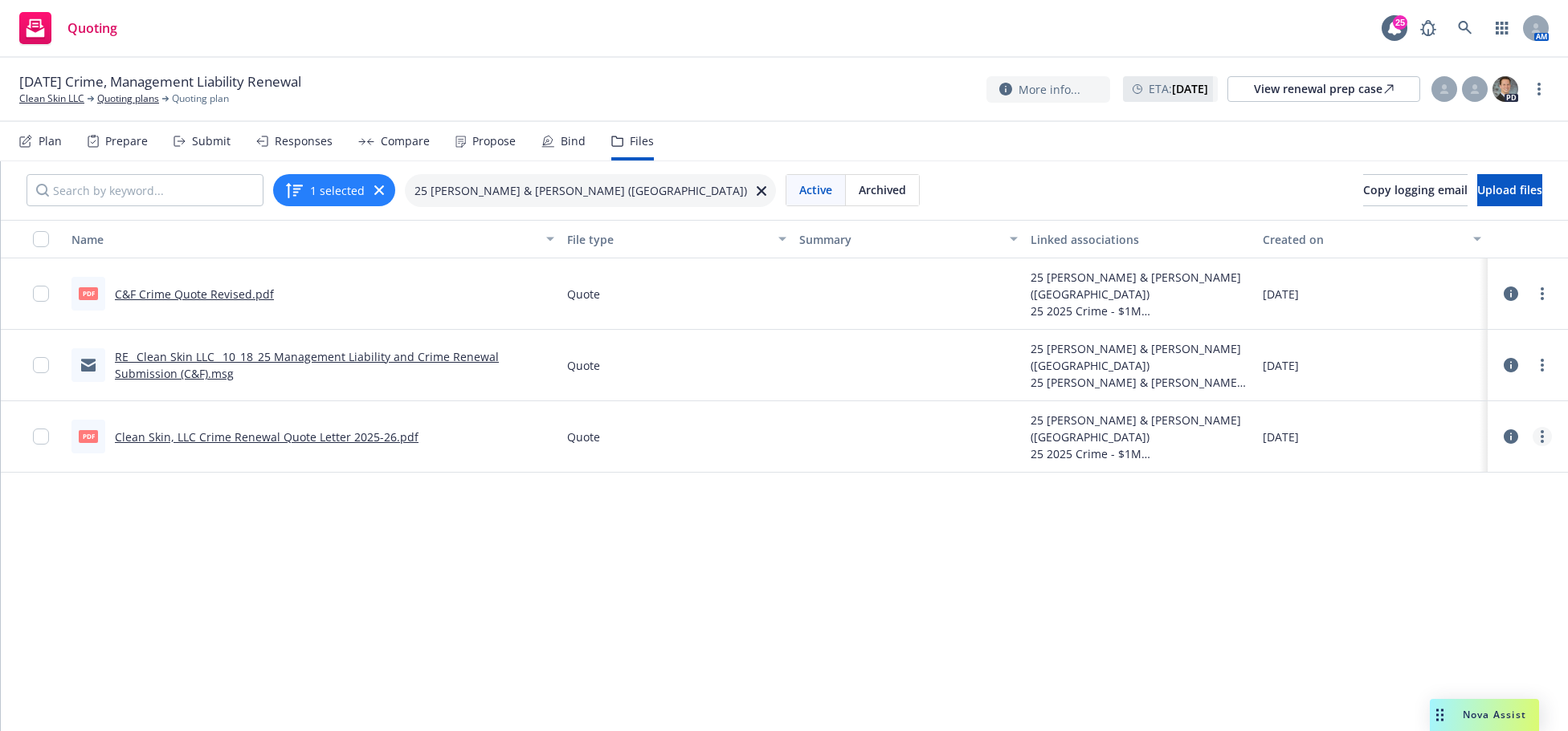
click at [1532, 440] on link "more" at bounding box center [1541, 436] width 19 height 19
click at [809, 609] on div "Name File type Summary Linked associations Created on pdf C&F Crime Quote Revis…" at bounding box center [784, 476] width 1567 height 513
click at [1149, 157] on nav "Plan Prepare Submit Responses Compare Propose Bind Files" at bounding box center [783, 141] width 1529 height 38
drag, startPoint x: 646, startPoint y: 103, endPoint x: 631, endPoint y: 94, distance: 17.5
click at [636, 97] on div "10/18/25 Crime, Management Liability Renewal Clean Skin LLC Quoting plans Quoti…" at bounding box center [784, 89] width 1568 height 64
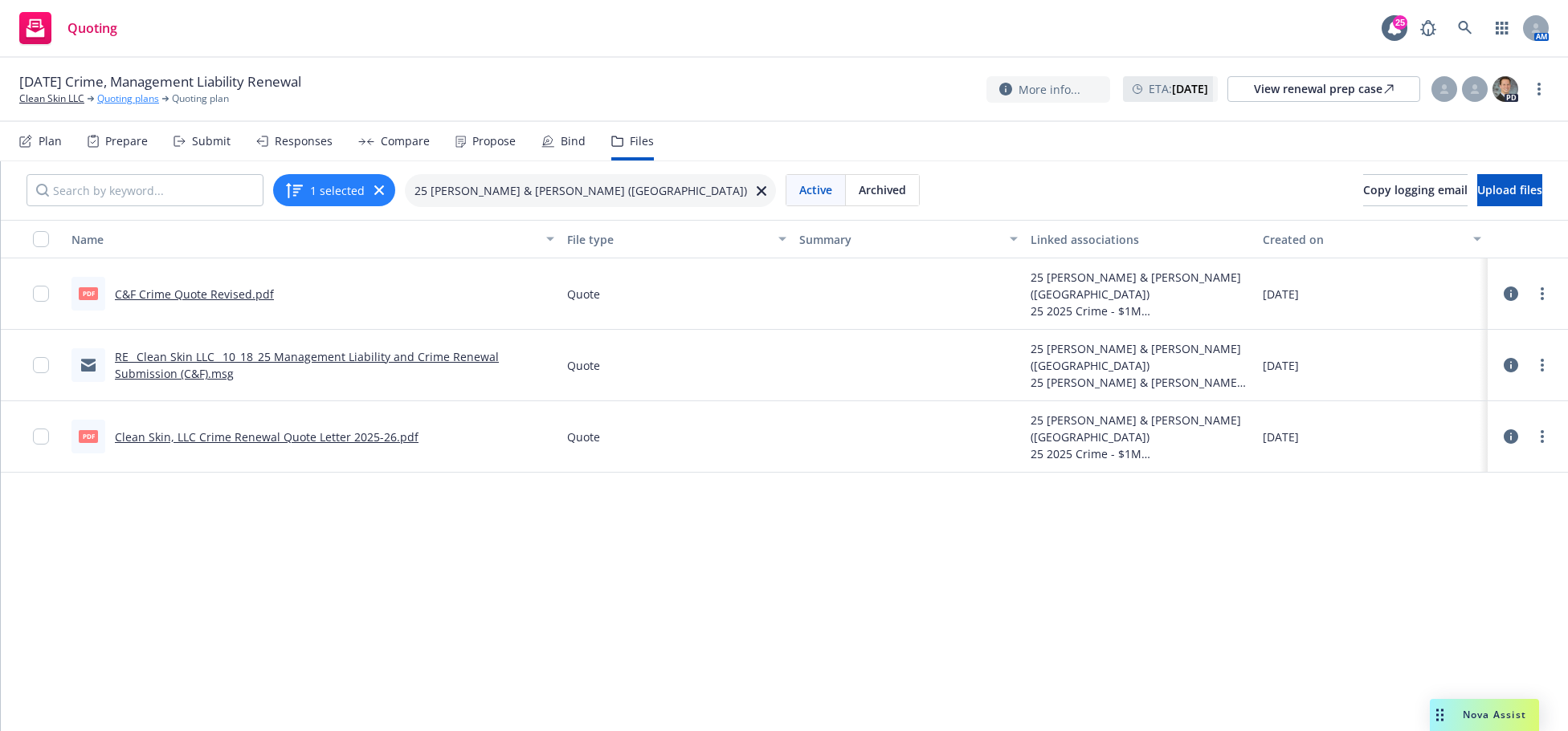
click at [132, 94] on link "Quoting plans" at bounding box center [128, 98] width 62 height 14
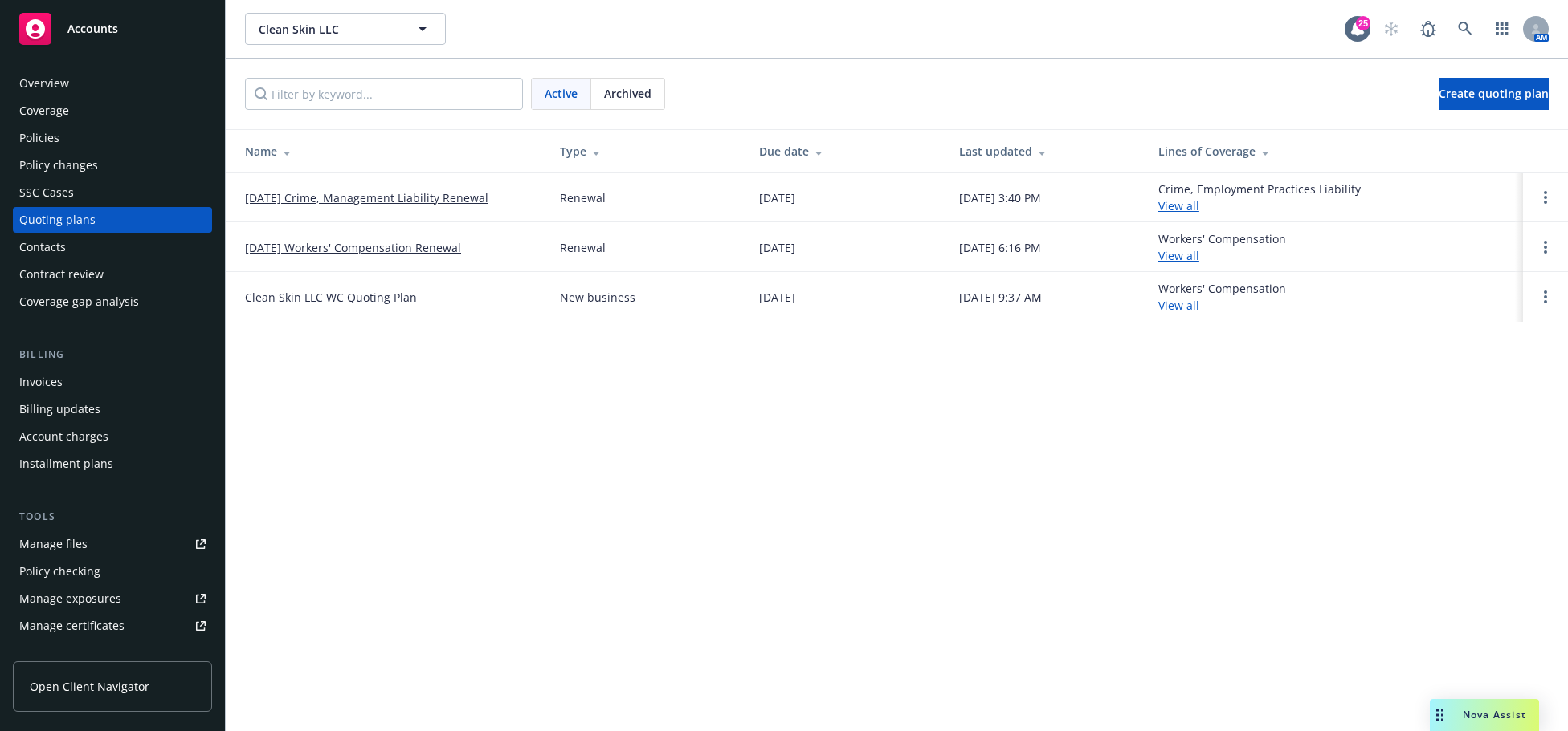
click at [326, 197] on link "[DATE] Crime, Management Liability Renewal" at bounding box center [366, 198] width 243 height 17
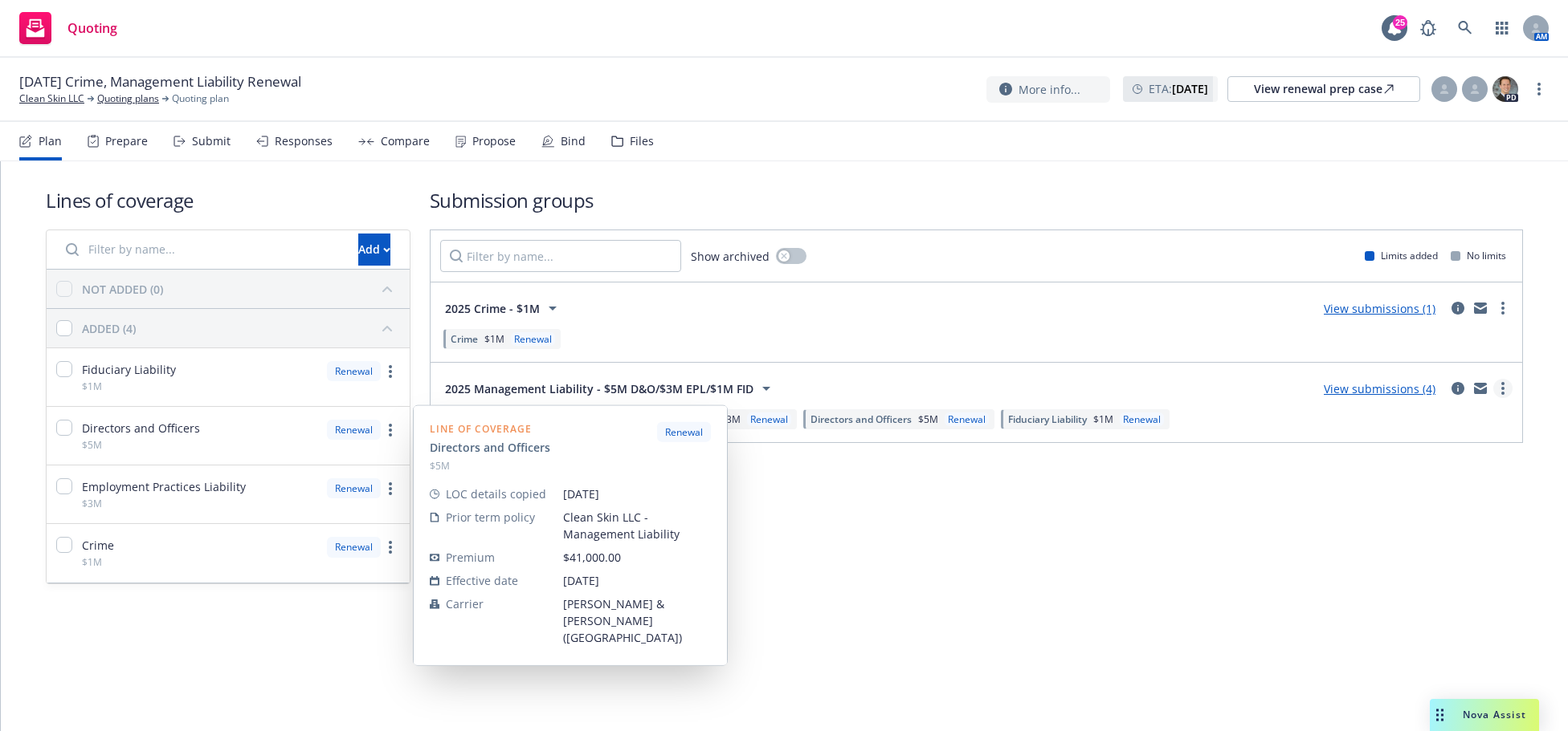
click at [1500, 390] on link "more" at bounding box center [1502, 388] width 19 height 19
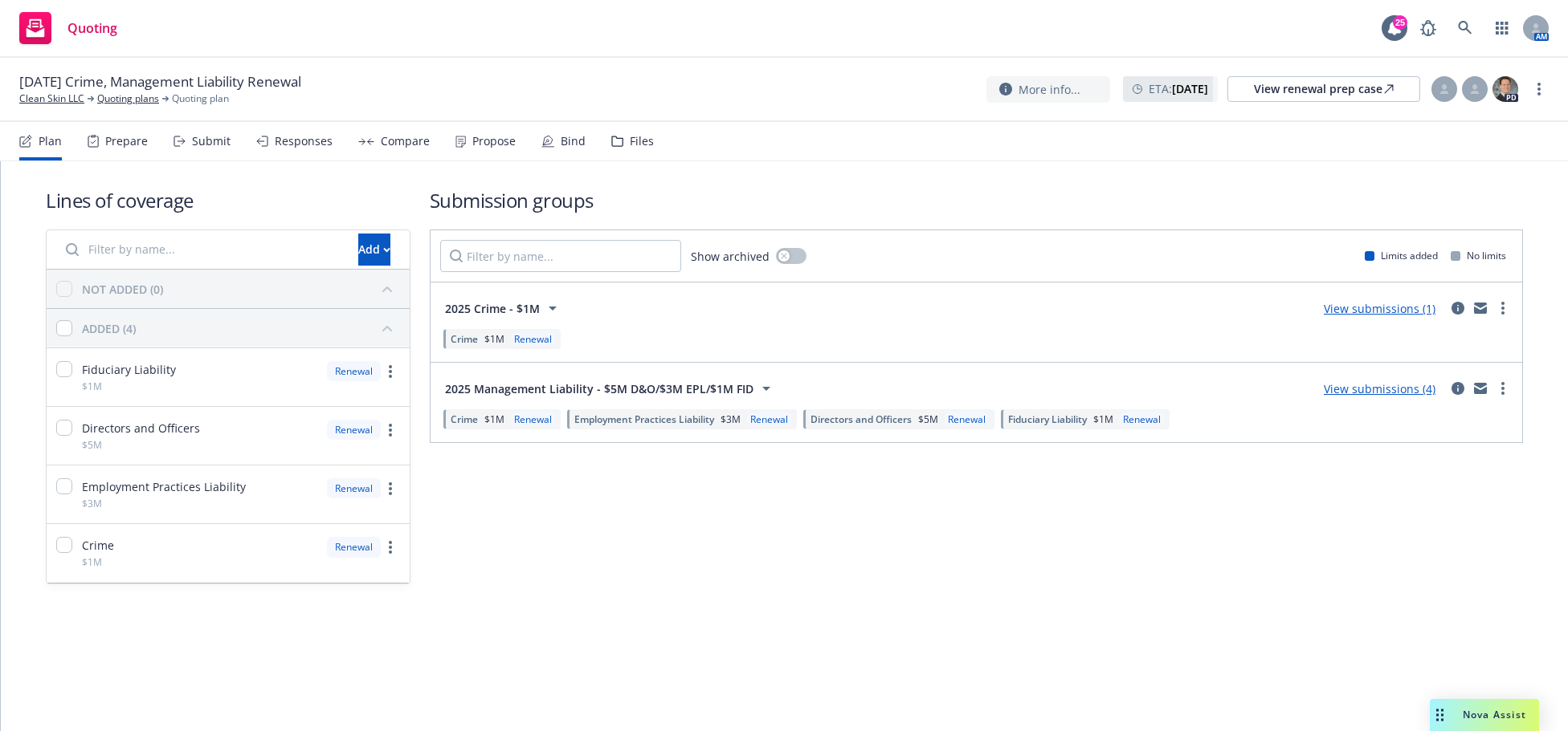
click at [1358, 386] on link "View submissions (4)" at bounding box center [1379, 389] width 112 height 15
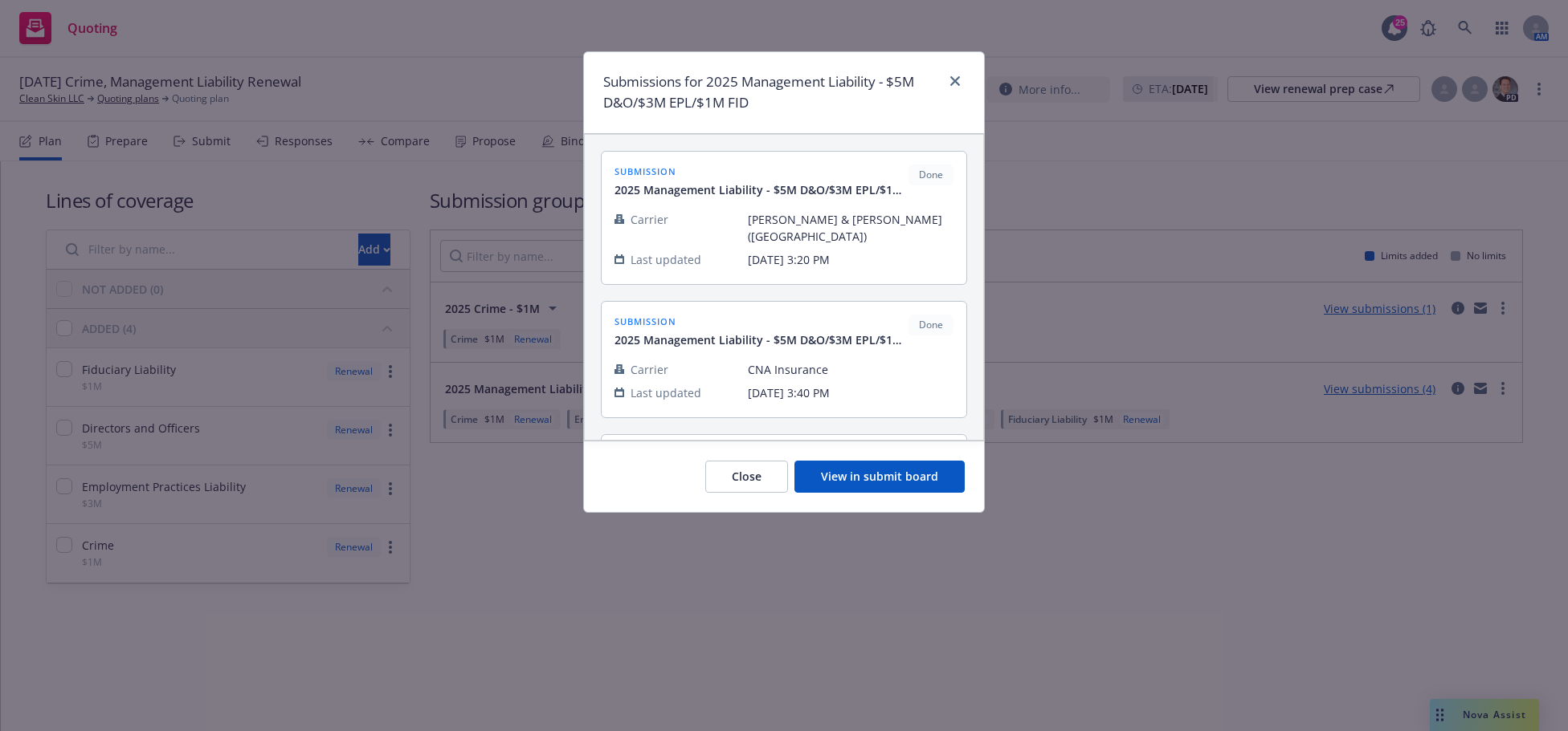
click at [887, 471] on button "View in submit board" at bounding box center [879, 476] width 170 height 32
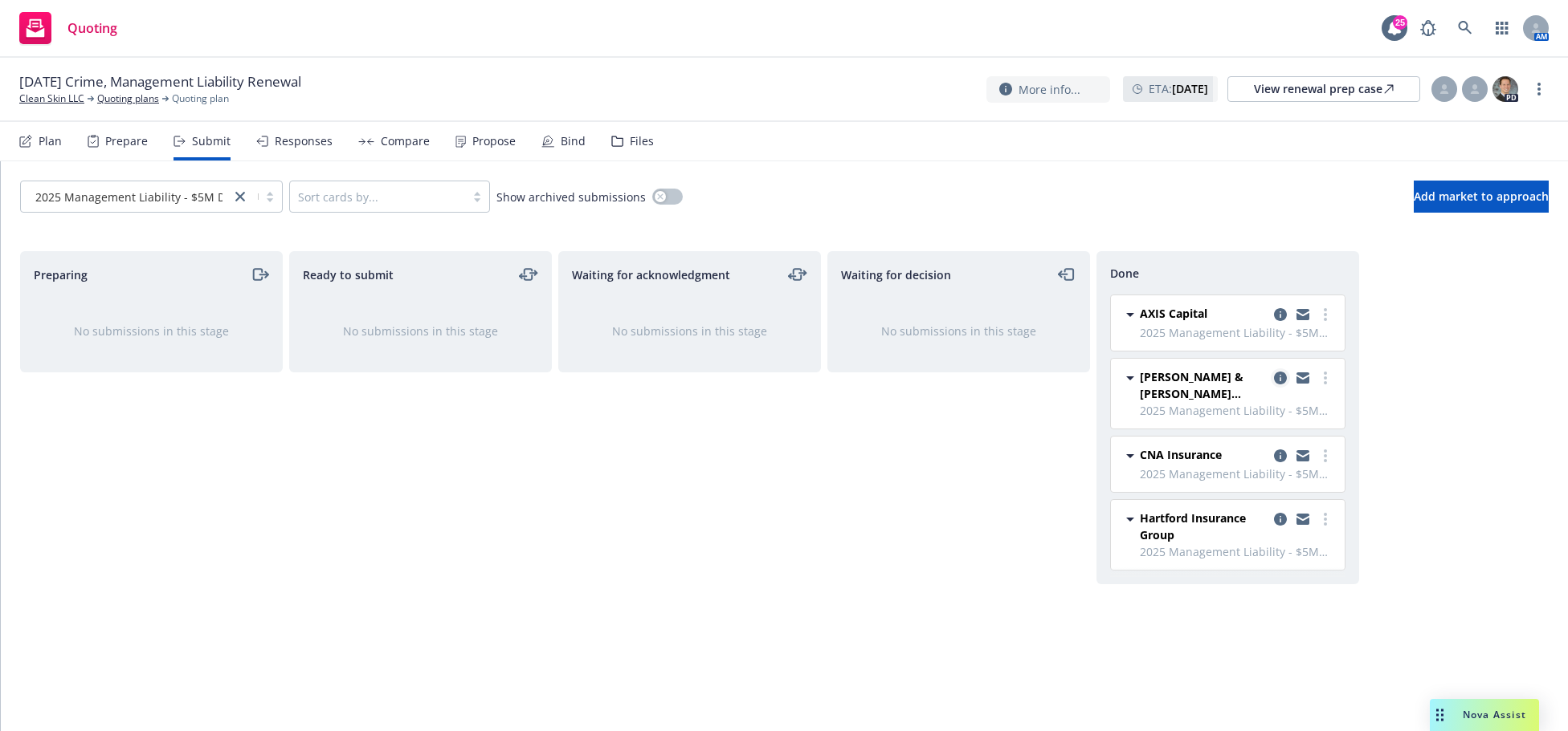
click at [1282, 376] on icon "copy logging email" at bounding box center [1280, 377] width 13 height 13
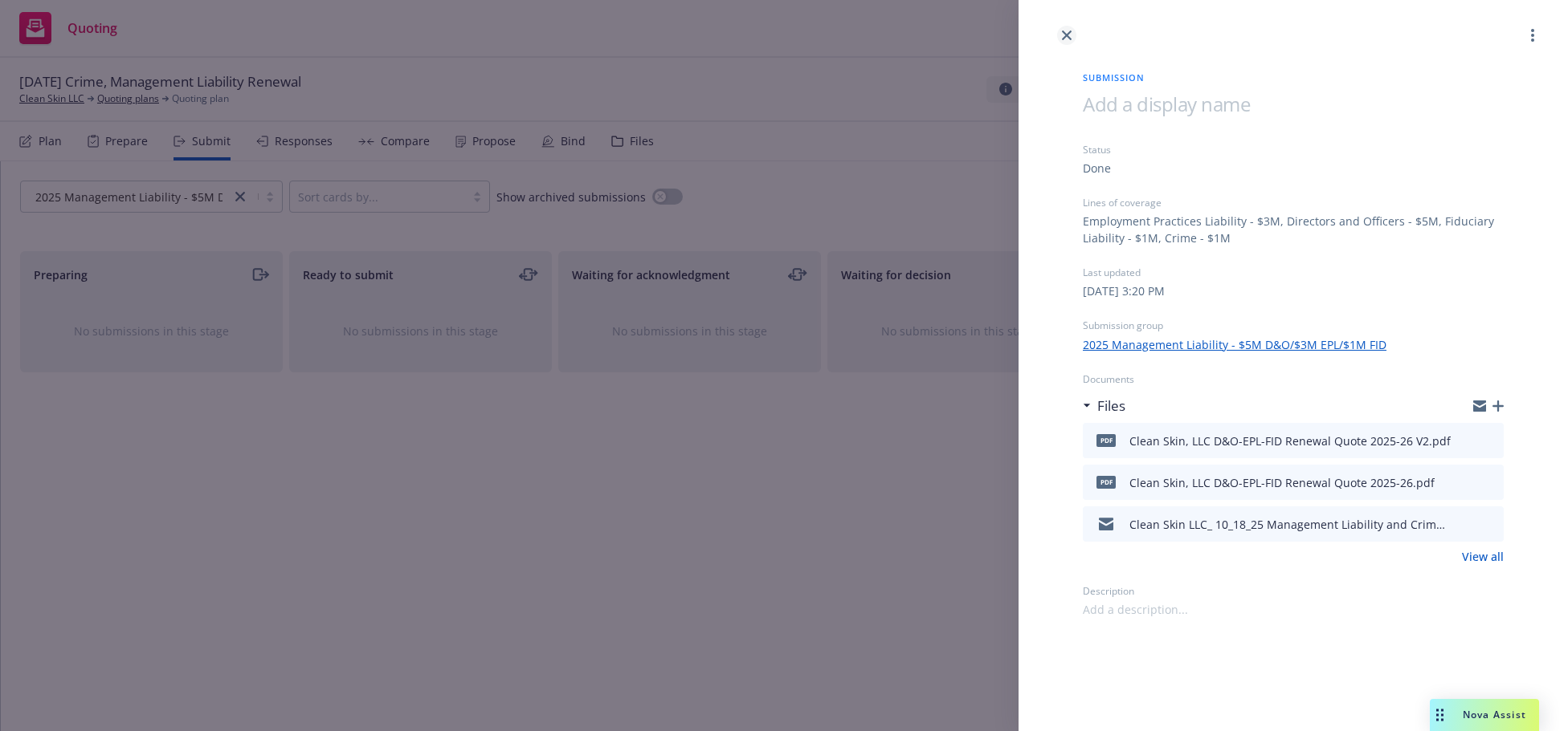
click at [1060, 39] on link "close" at bounding box center [1066, 35] width 19 height 19
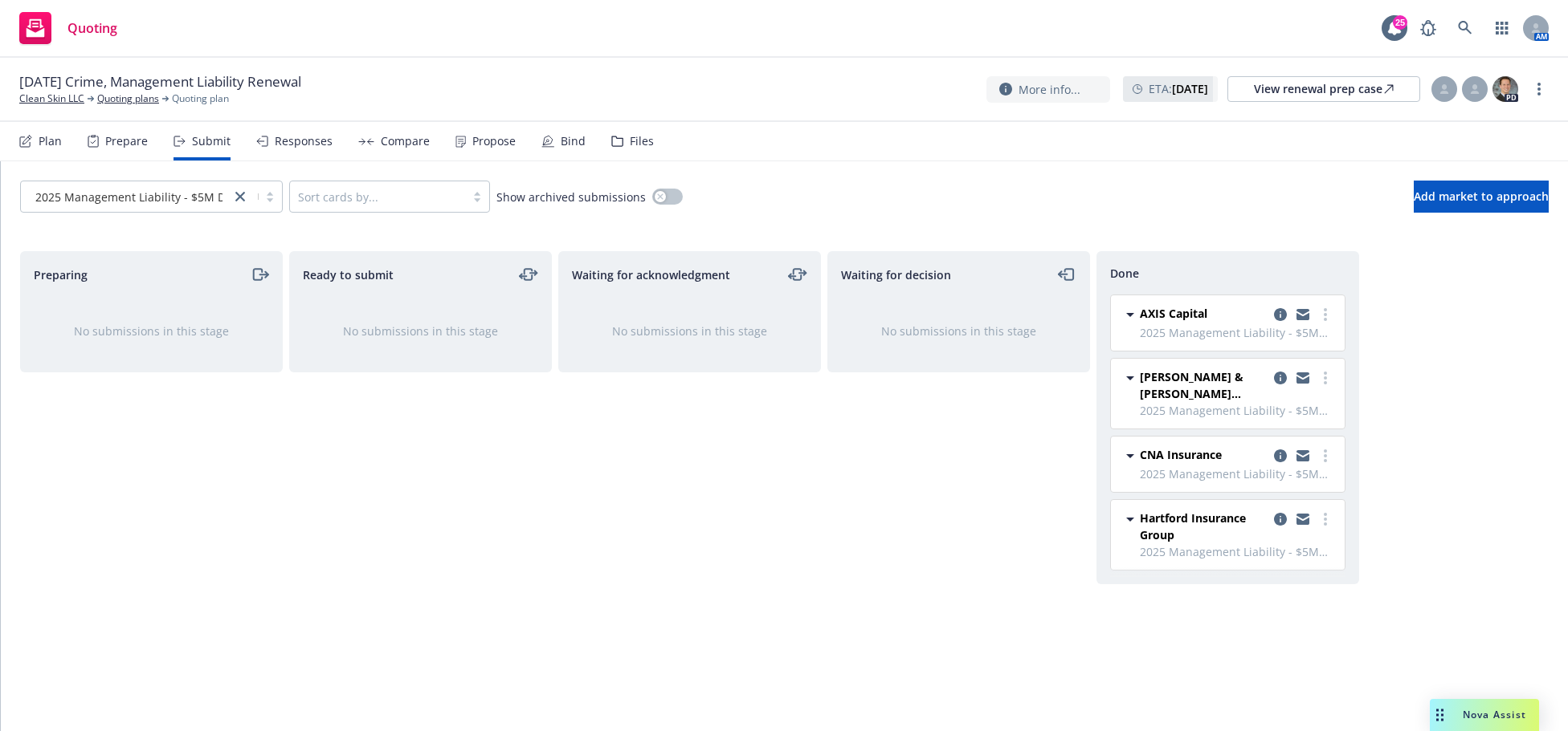
click at [381, 432] on div "Ready to submit No submissions in this stage" at bounding box center [420, 474] width 263 height 446
click at [296, 663] on div "Ready to submit No submissions in this stage" at bounding box center [420, 474] width 263 height 446
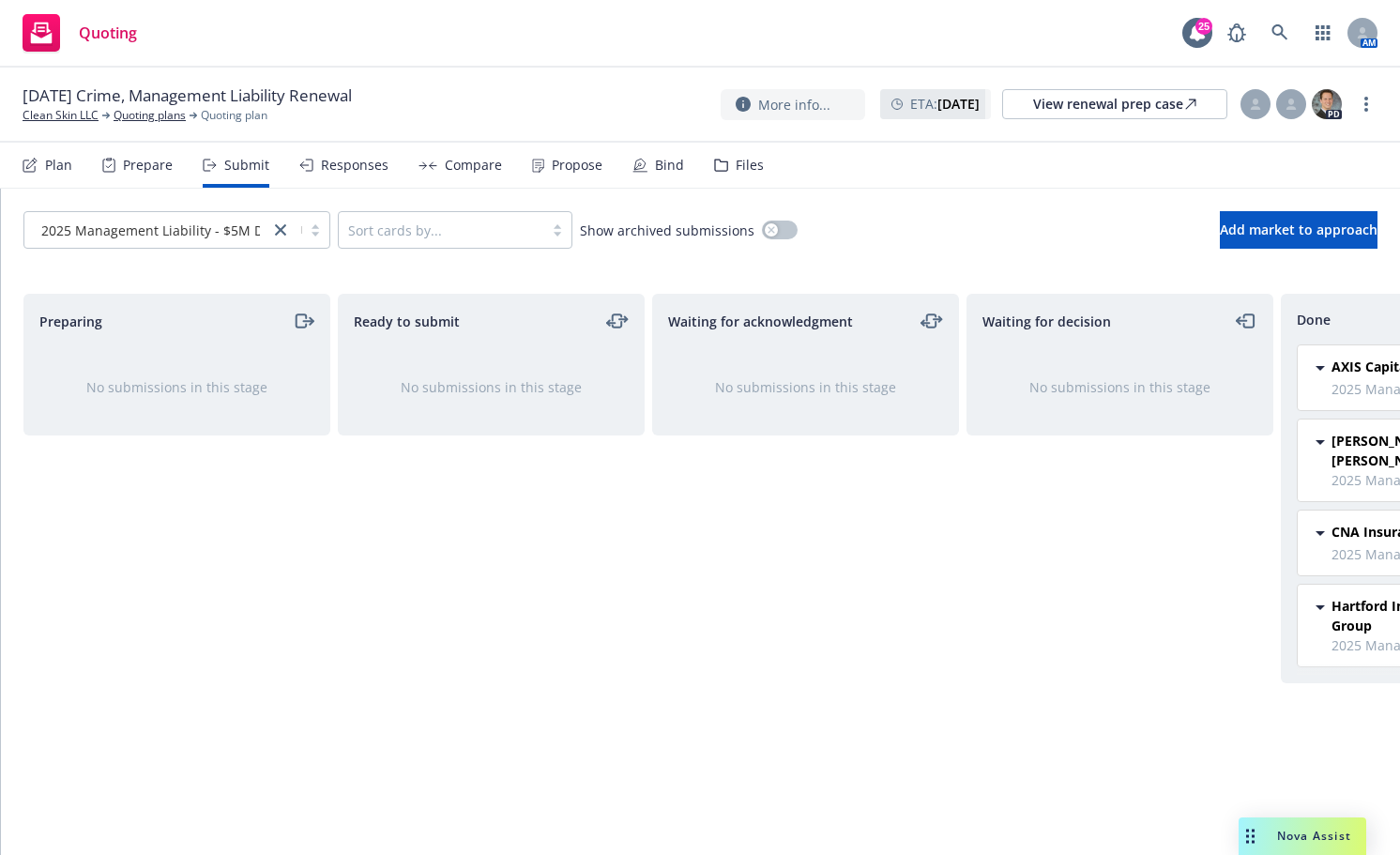
click at [445, 794] on div "Ready to submit No submissions in this stage" at bounding box center [491, 554] width 307 height 522
